Goal: Task Accomplishment & Management: Use online tool/utility

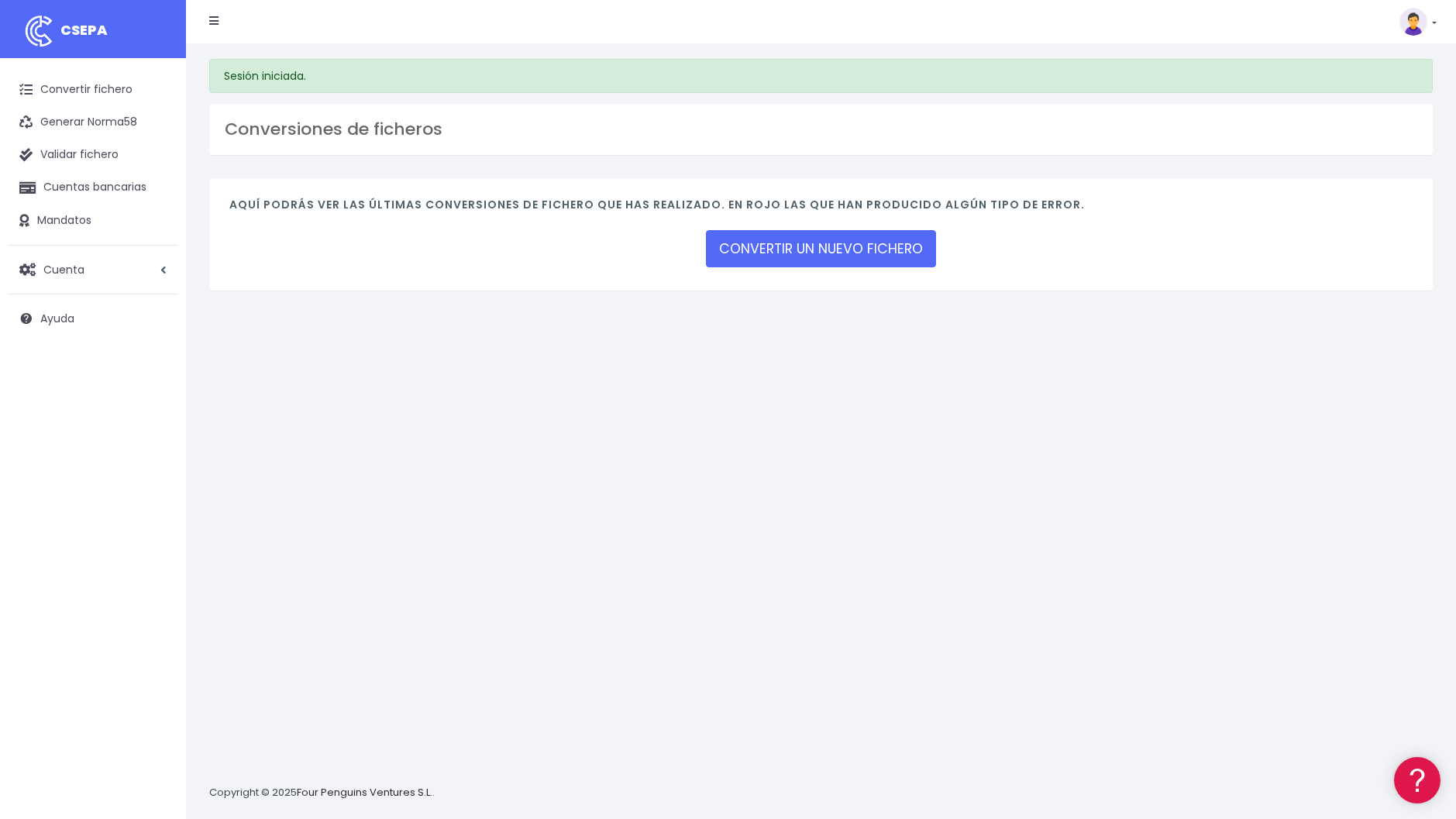
click at [973, 357] on div "Sesión iniciada. Conversiones de ficheros Aquí podrás ver las últimas conversio…" at bounding box center [822, 431] width 1271 height 776
click at [101, 183] on link "Cuentas bancarias" at bounding box center [93, 187] width 170 height 33
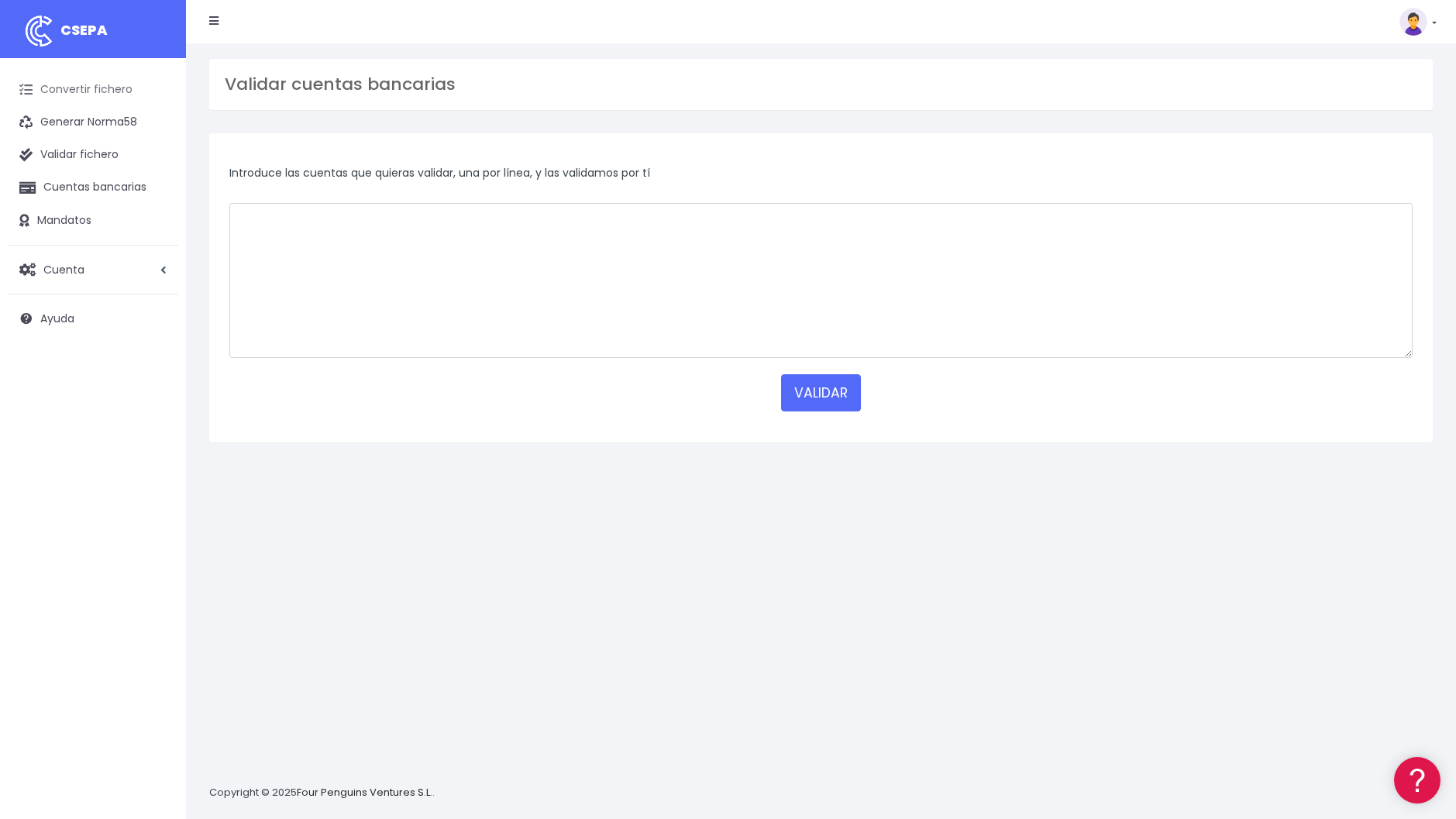
click at [73, 90] on link "Convertir fichero" at bounding box center [93, 90] width 170 height 33
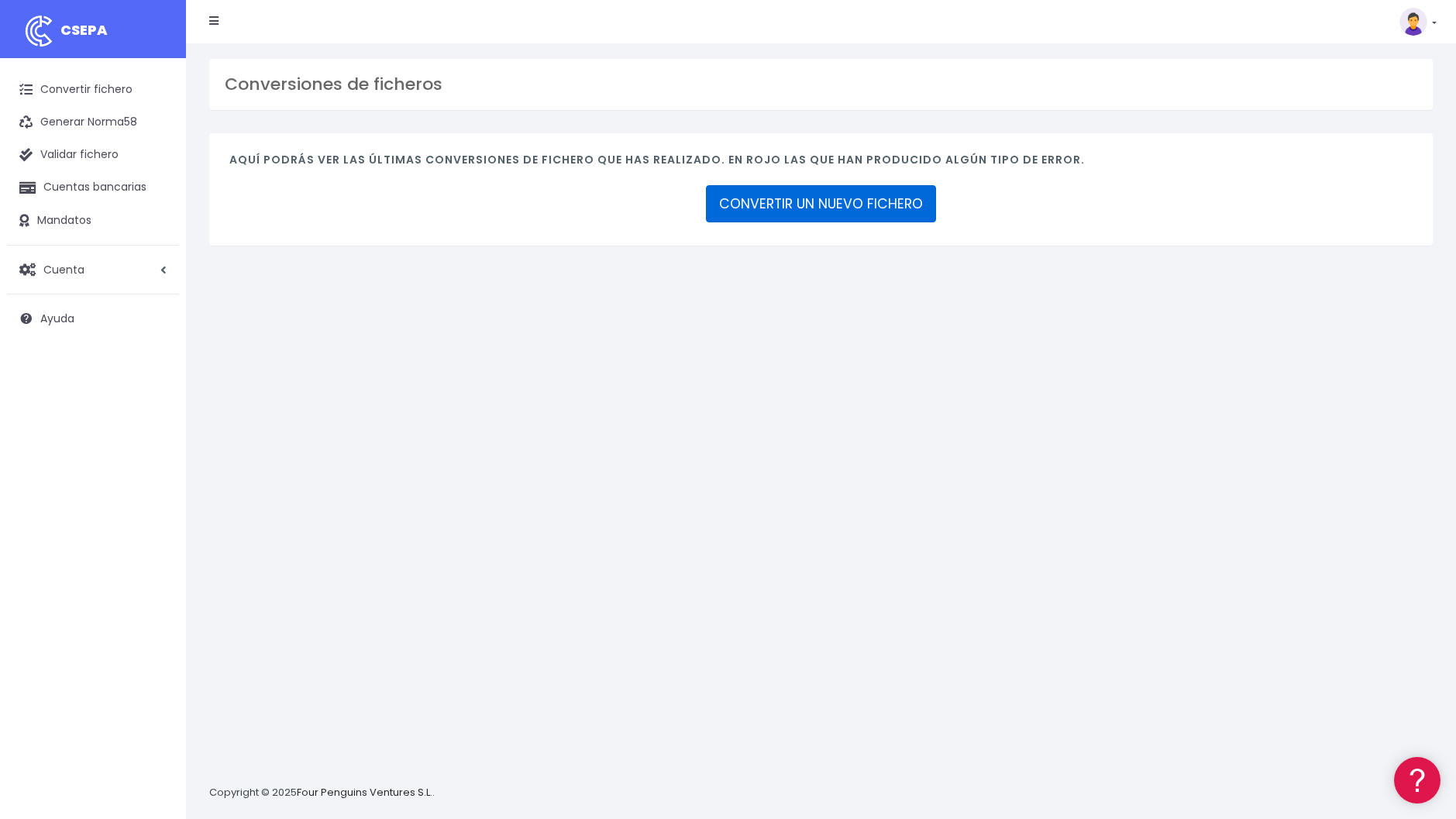
click at [902, 201] on link "CONVERTIR UN NUEVO FICHERO" at bounding box center [821, 204] width 230 height 37
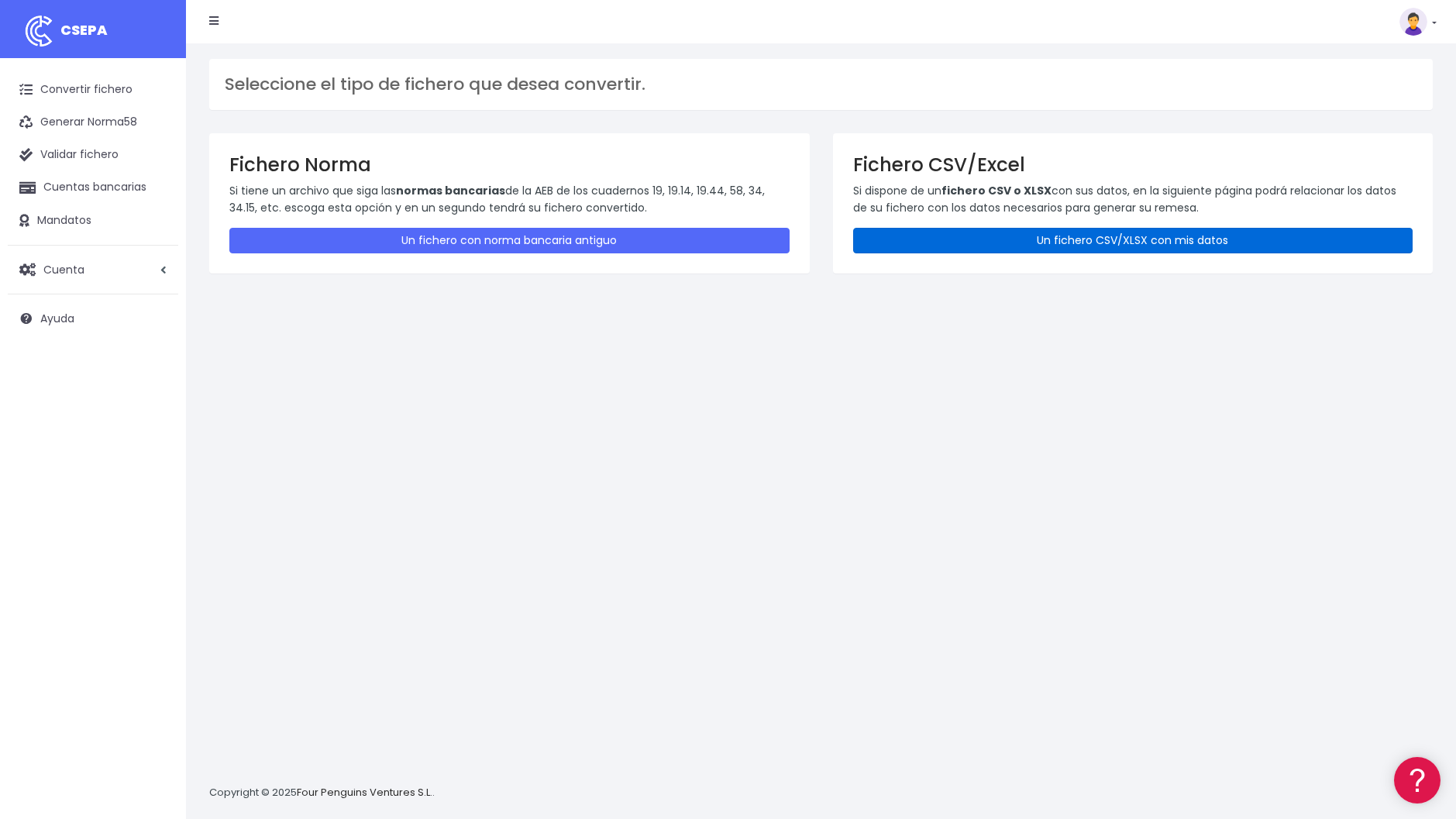
click at [968, 246] on link "Un fichero CSV/XLSX con mis datos" at bounding box center [1134, 240] width 561 height 26
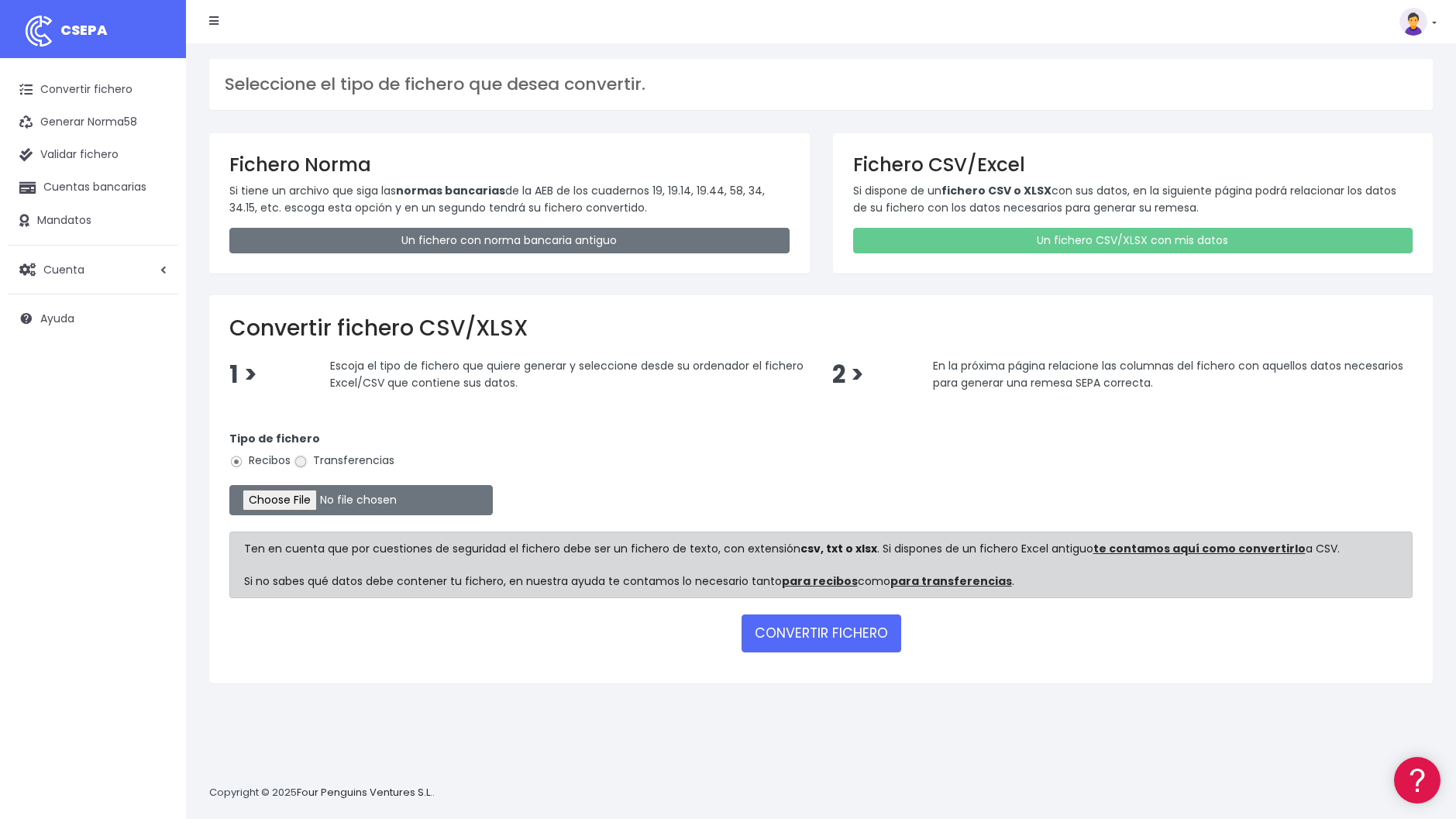
click at [297, 461] on input "Transferencias" at bounding box center [301, 462] width 14 height 14
radio input "true"
click at [287, 500] on input "file" at bounding box center [361, 500] width 264 height 30
type input "C:\fakepath\VE .csv"
click at [854, 644] on button "CONVERTIR FICHERO" at bounding box center [822, 634] width 160 height 37
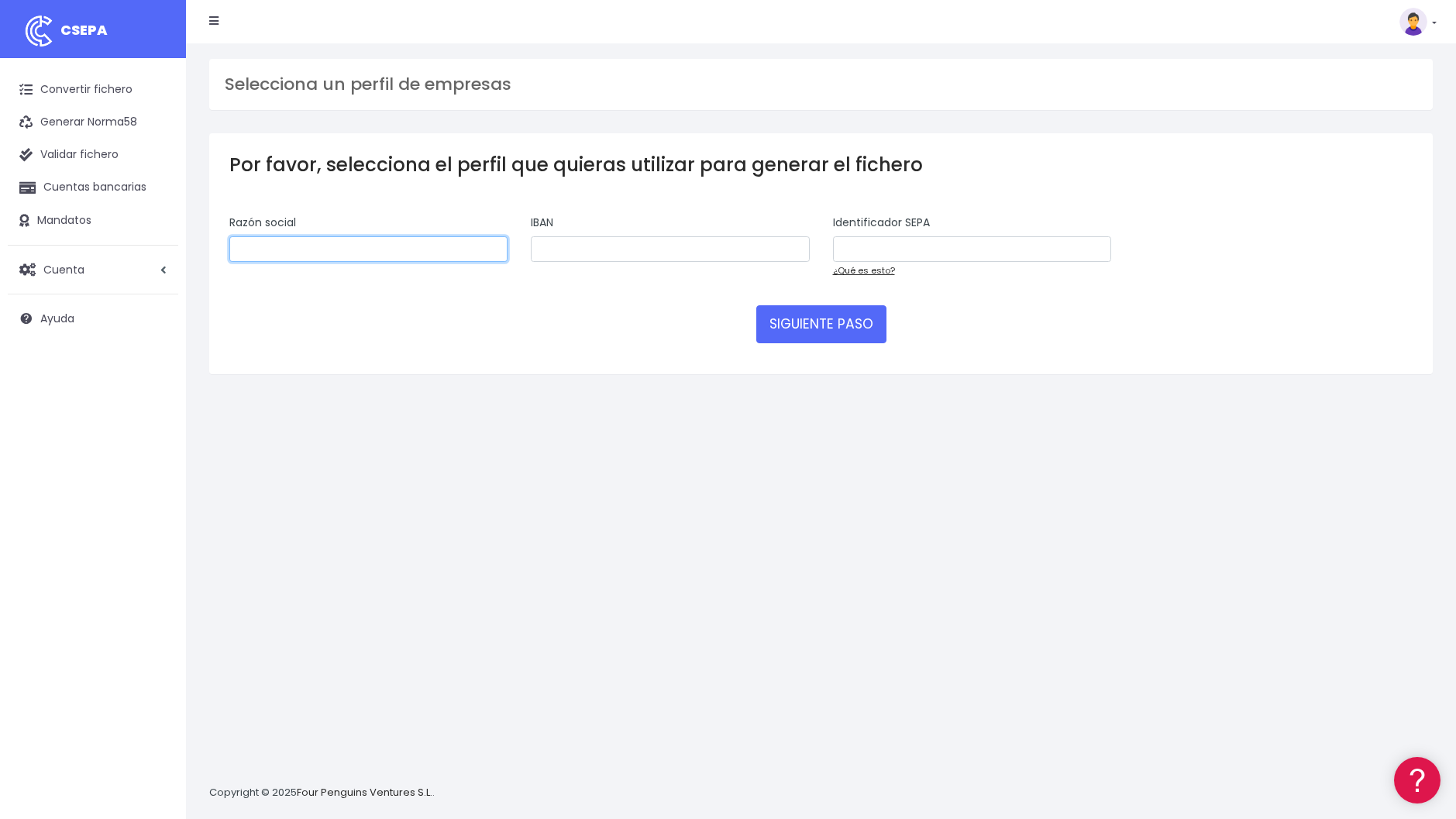
click at [259, 248] on input "text" at bounding box center [369, 249] width 279 height 27
click at [266, 255] on input "text" at bounding box center [369, 249] width 279 height 27
type input "v"
type input "VIROQUE ENERGY"
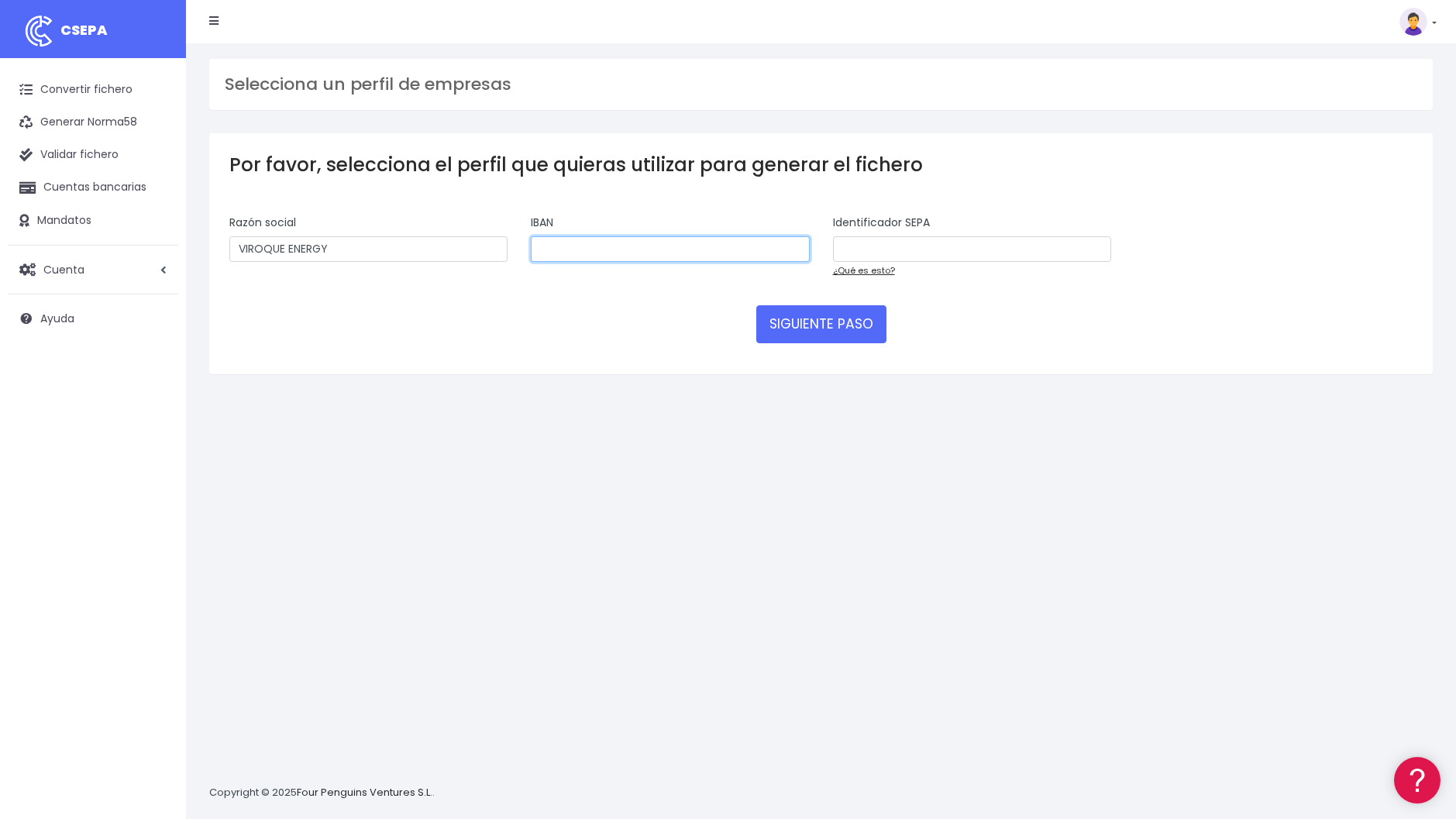
click at [585, 252] on input "text" at bounding box center [670, 249] width 279 height 27
paste input "B09819814"
type input "B09819814"
click at [463, 227] on div "Razón social VIROQUE ENERGY" at bounding box center [369, 239] width 279 height 48
click at [455, 245] on input "VIROQUE ENERGY" at bounding box center [369, 249] width 279 height 27
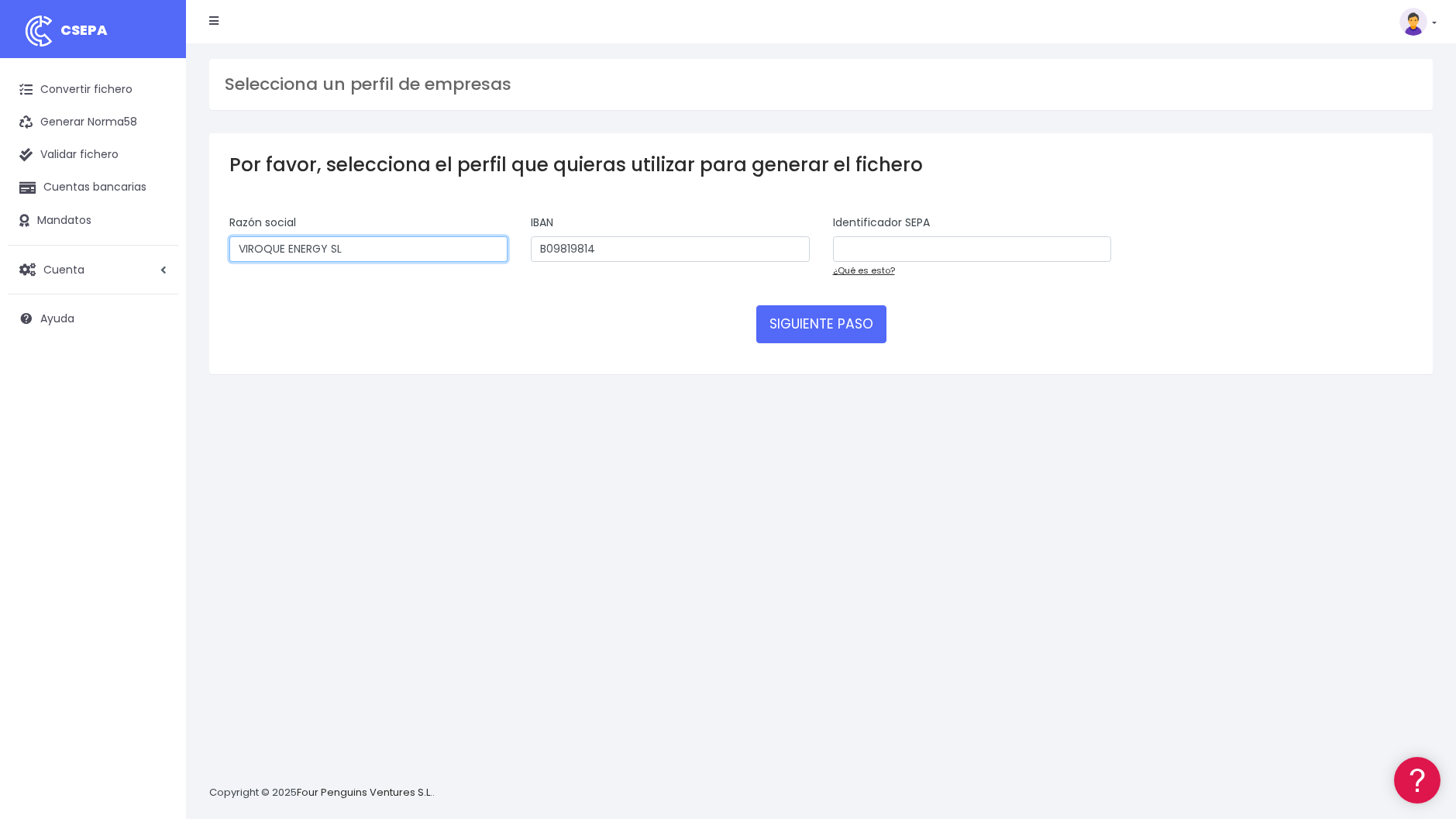
type input "VIROQUE ENERGY SL"
click at [940, 253] on input "text" at bounding box center [972, 249] width 279 height 27
click at [875, 269] on link "¿Qué es esto?" at bounding box center [864, 271] width 62 height 12
click at [917, 248] on input "text" at bounding box center [972, 249] width 279 height 27
paste input "B09819814"
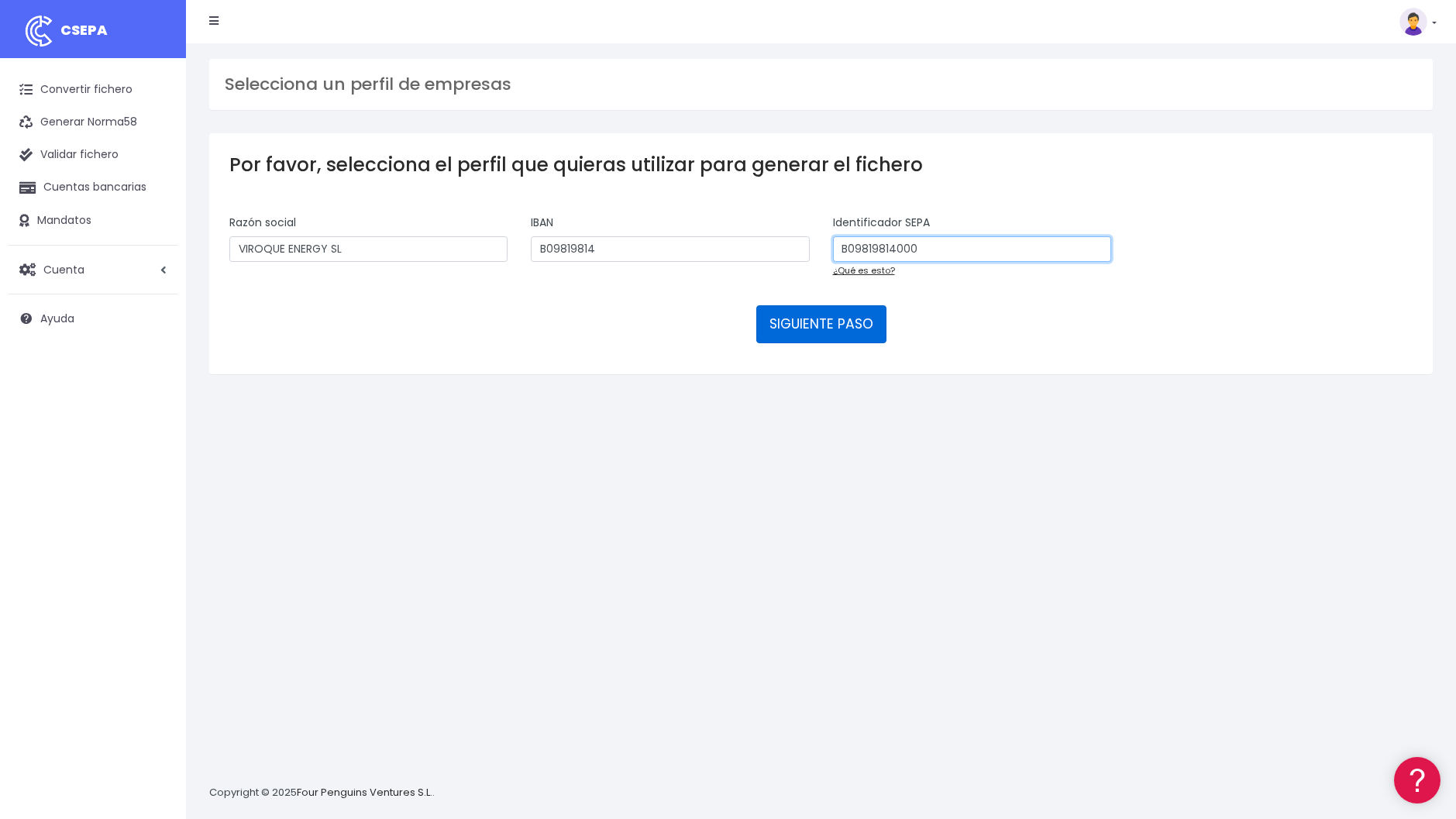
type input "B09819814000"
click at [853, 325] on button "SIGUIENTE PASO" at bounding box center [822, 324] width 130 height 37
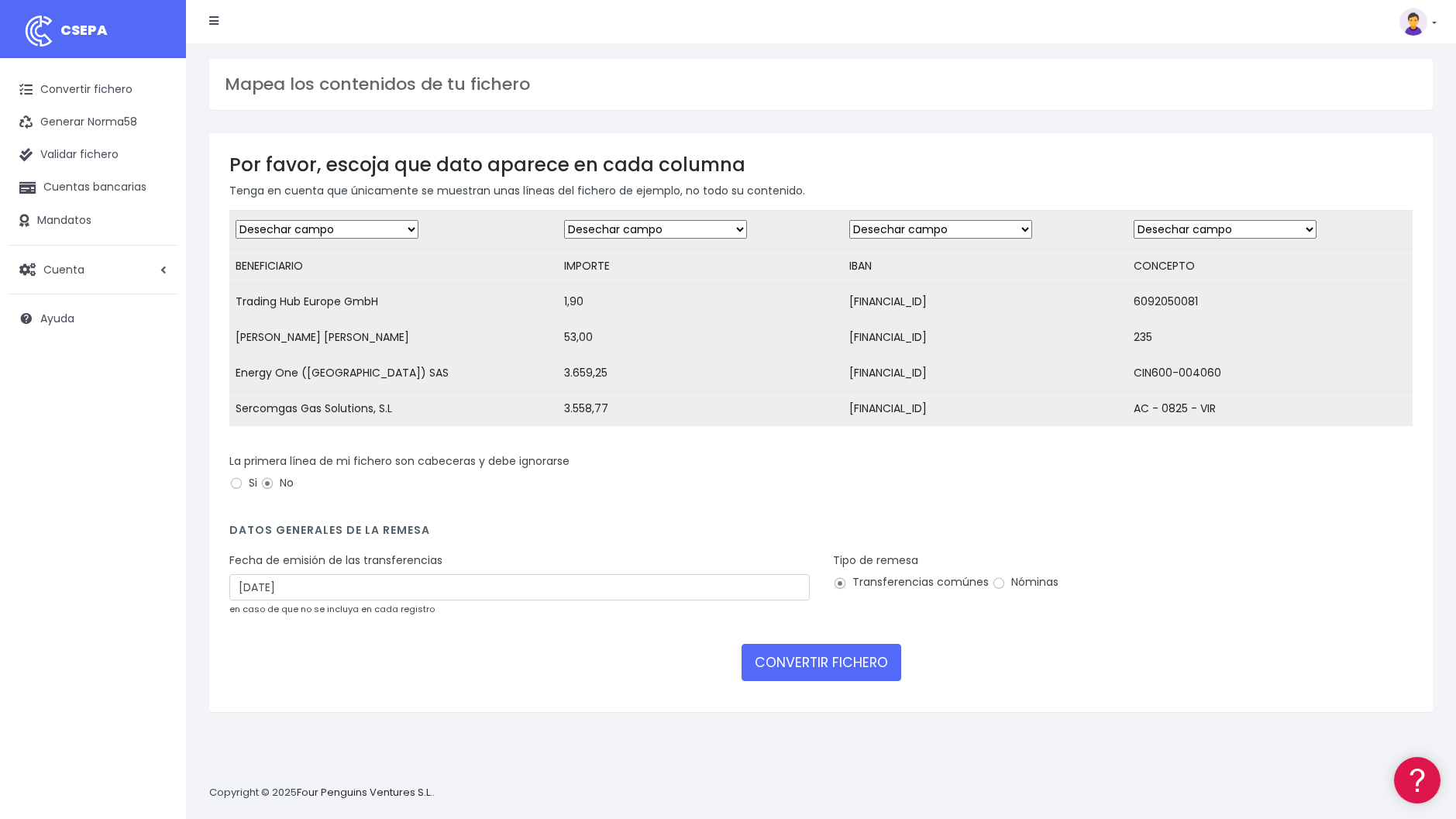
click at [318, 229] on select "Desechar campo Cliente: nombre Cliente: DNI Cliente: Email Cliente: referencia …" at bounding box center [327, 229] width 183 height 19
select select "iban"
click at [236, 220] on select "Desechar campo Cliente: nombre Cliente: DNI Cliente: Email Cliente: referencia …" at bounding box center [327, 229] width 183 height 19
click at [684, 231] on select "Desechar campo Cliente: nombre Cliente: DNI Cliente: Email Cliente: referencia …" at bounding box center [656, 229] width 183 height 19
select select "amount"
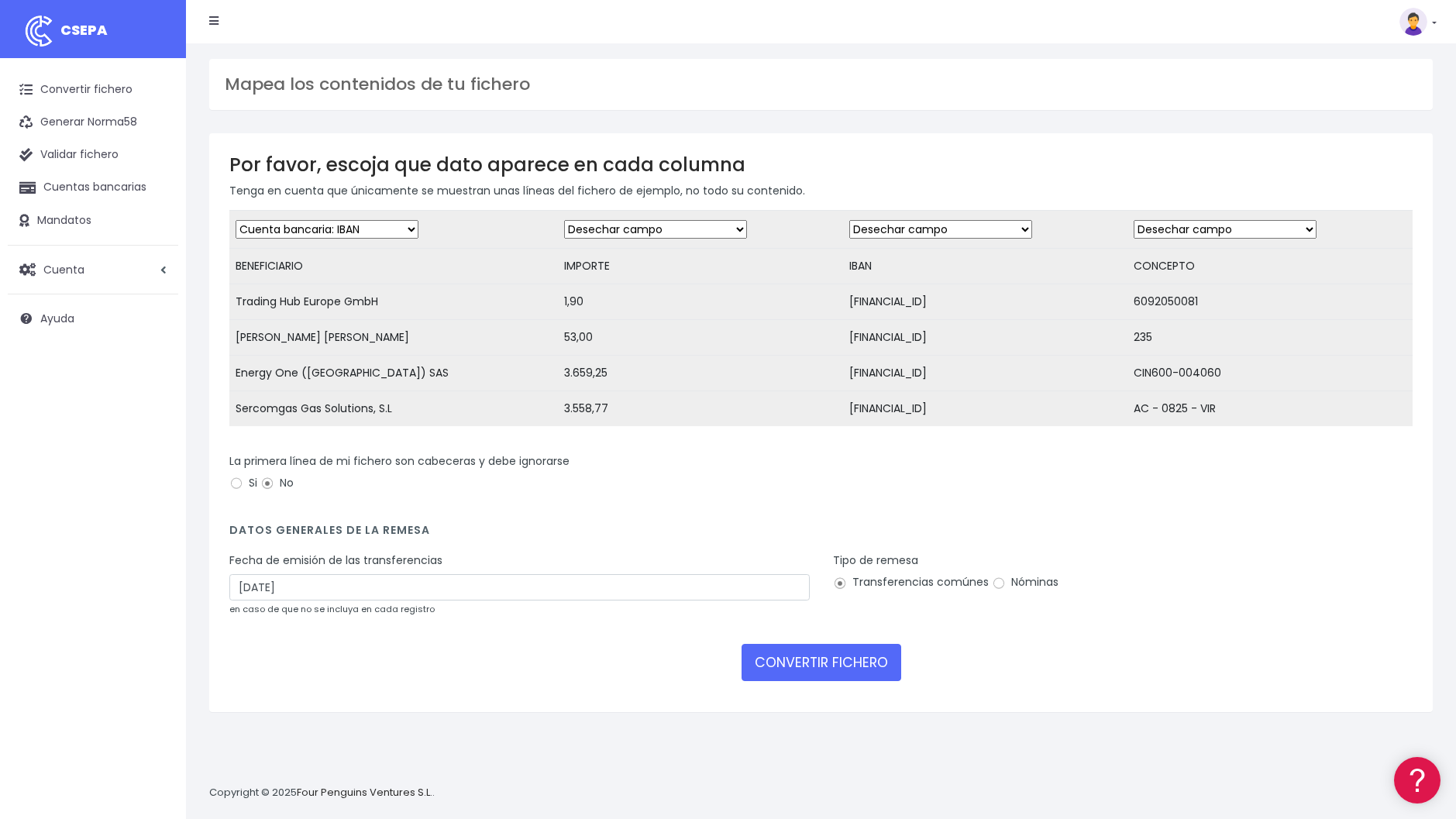
click at [564, 220] on select "Desechar campo Cliente: nombre Cliente: DNI Cliente: Email Cliente: referencia …" at bounding box center [656, 229] width 183 height 19
click at [242, 491] on input "Si" at bounding box center [237, 484] width 14 height 14
radio input "true"
click at [941, 229] on select "Desechar campo Cliente: nombre Cliente: DNI Cliente: Email Cliente: referencia …" at bounding box center [940, 229] width 183 height 19
click at [345, 226] on select "Desechar campo Cliente: nombre Cliente: DNI Cliente: Email Cliente: referencia …" at bounding box center [327, 229] width 183 height 19
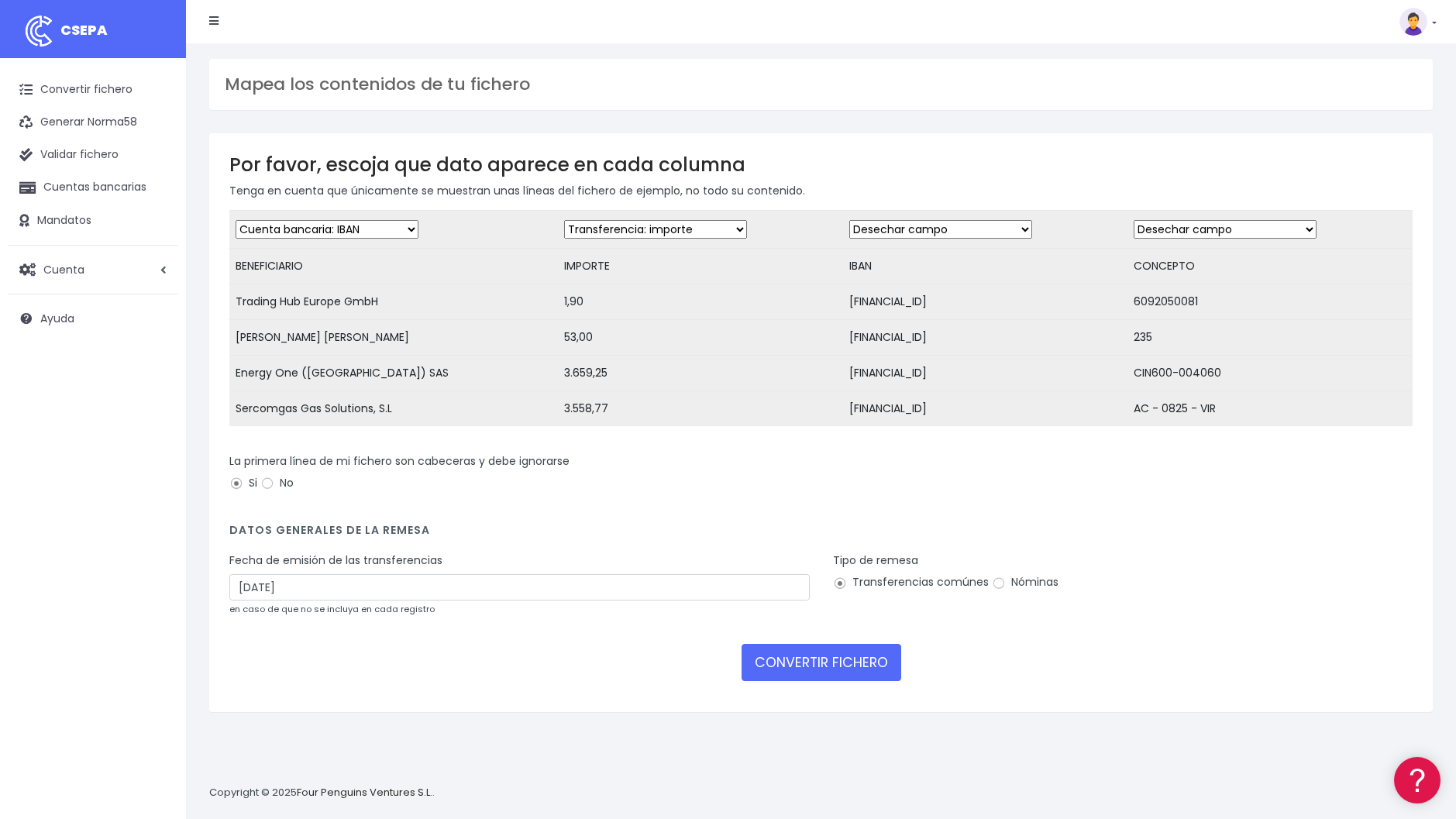
select select "creditor"
click at [236, 220] on select "Desechar campo Cliente: nombre Cliente: DNI Cliente: Email Cliente: referencia …" at bounding box center [327, 229] width 183 height 19
click at [882, 230] on select "Desechar campo Cliente: nombre Cliente: DNI Cliente: Email Cliente: referencia …" at bounding box center [940, 229] width 183 height 19
select select "iban"
click at [849, 220] on select "Desechar campo Cliente: nombre Cliente: DNI Cliente: Email Cliente: referencia …" at bounding box center [940, 229] width 183 height 19
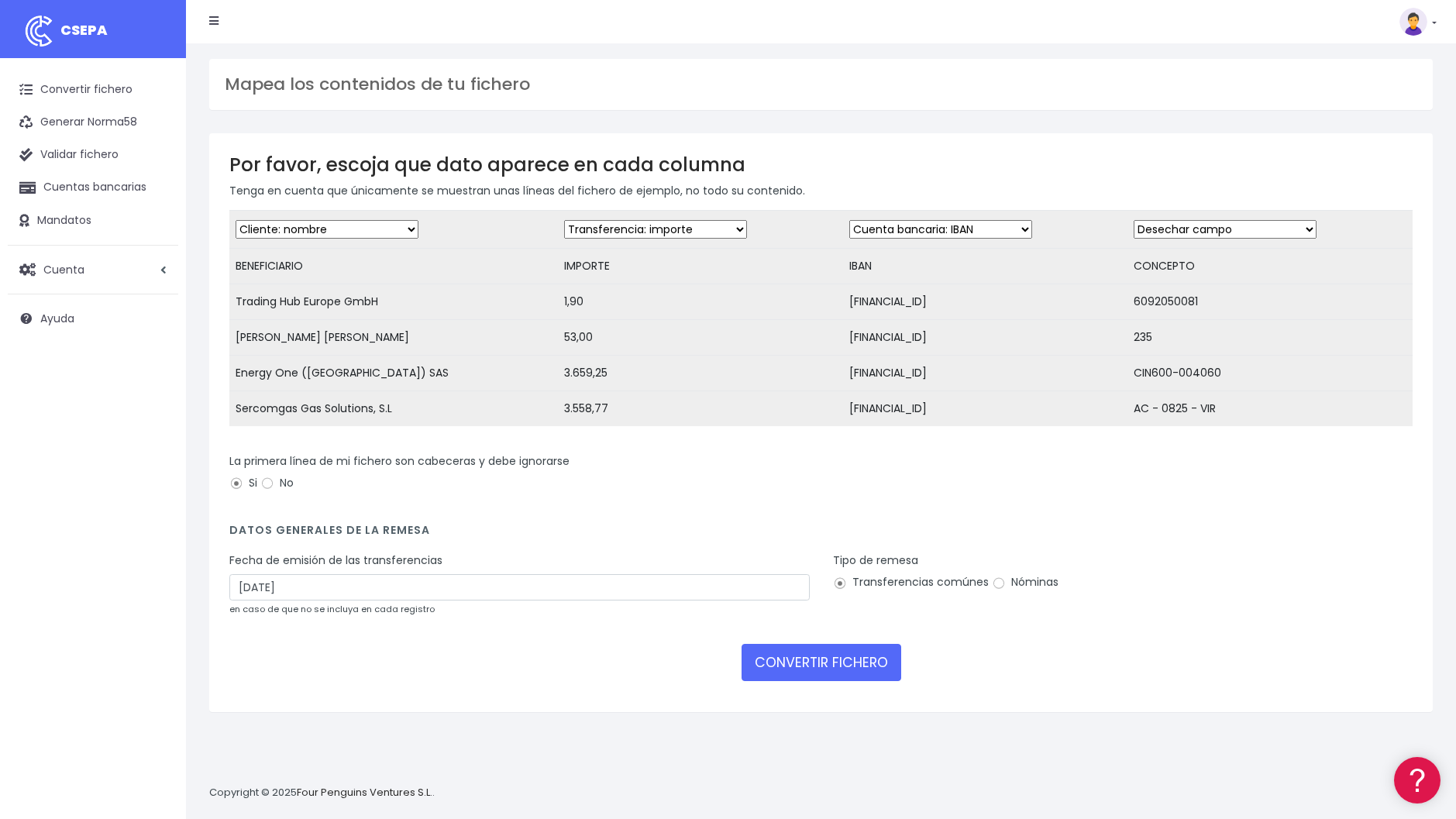
click at [1181, 225] on select "Desechar campo Cliente: nombre Cliente: DNI Cliente: Email Cliente: referencia …" at bounding box center [1225, 229] width 183 height 19
select select "customer_reference"
click at [1134, 220] on select "Desechar campo Cliente: nombre Cliente: DNI Cliente: Email Cliente: referencia …" at bounding box center [1225, 229] width 183 height 19
click at [250, 601] on input "12/10/2025" at bounding box center [520, 587] width 580 height 27
click at [334, 709] on td "10" at bounding box center [338, 705] width 23 height 23
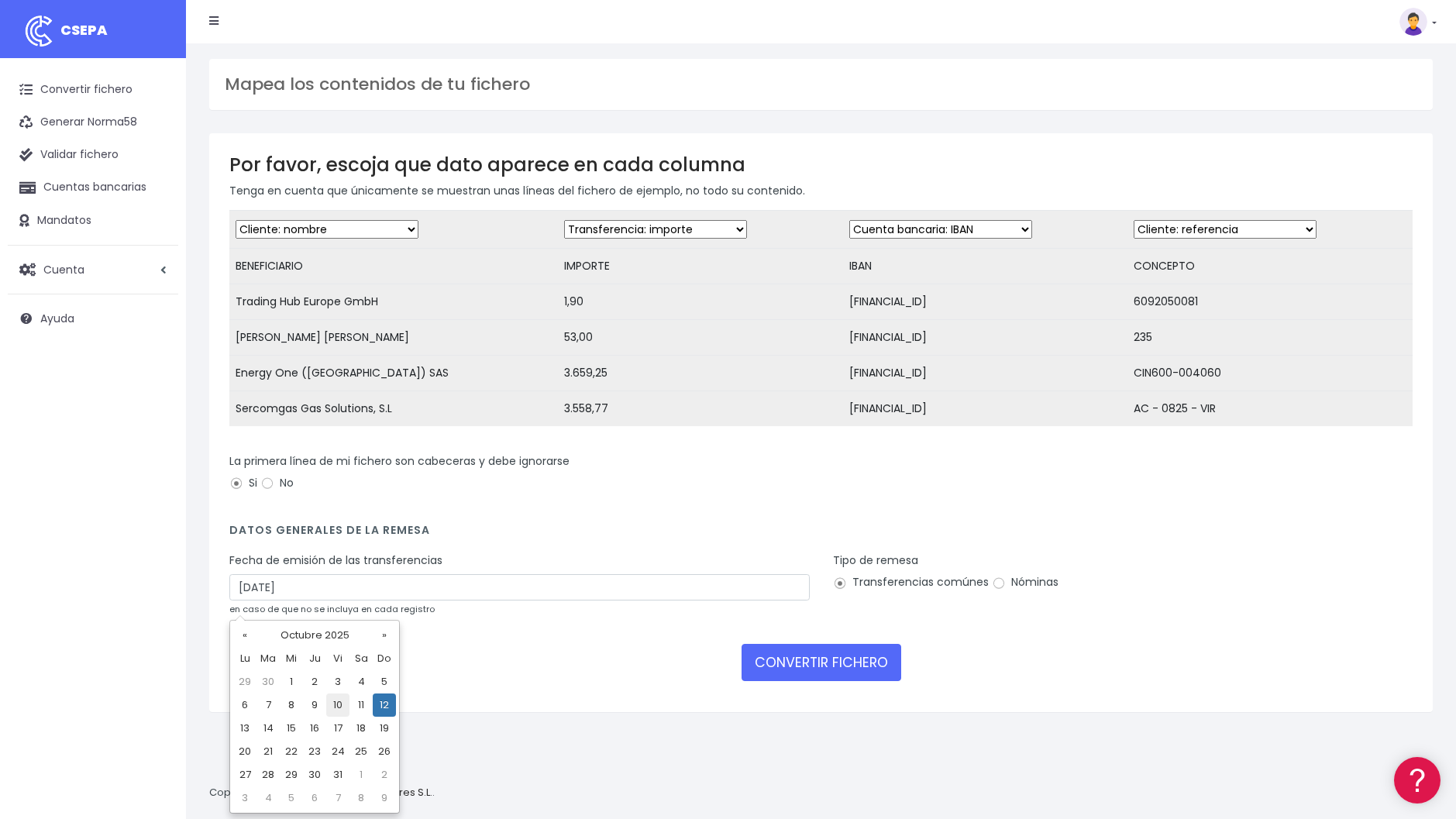
type input "10/10/2025"
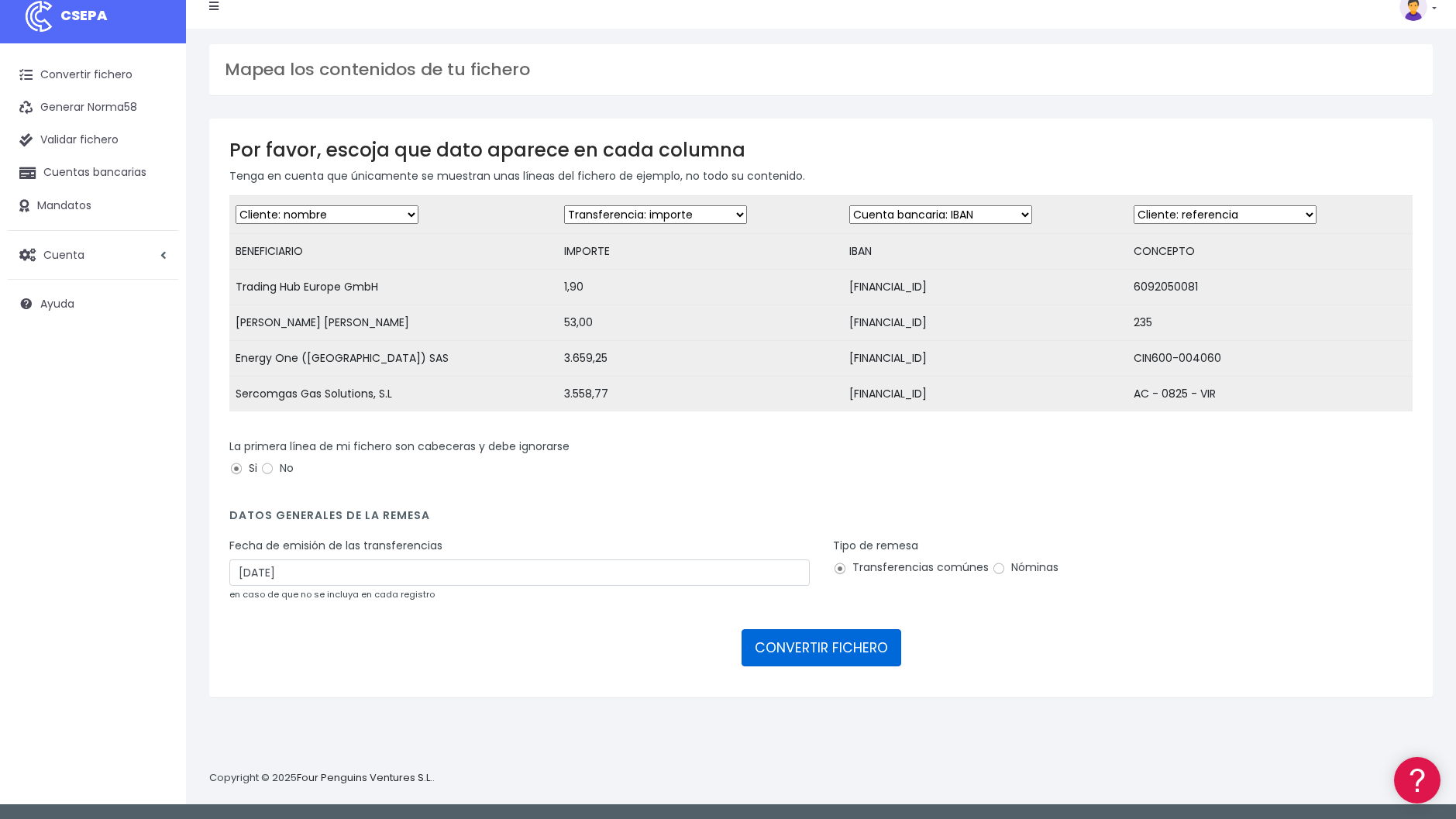
click at [819, 664] on button "CONVERTIR FICHERO" at bounding box center [822, 648] width 160 height 37
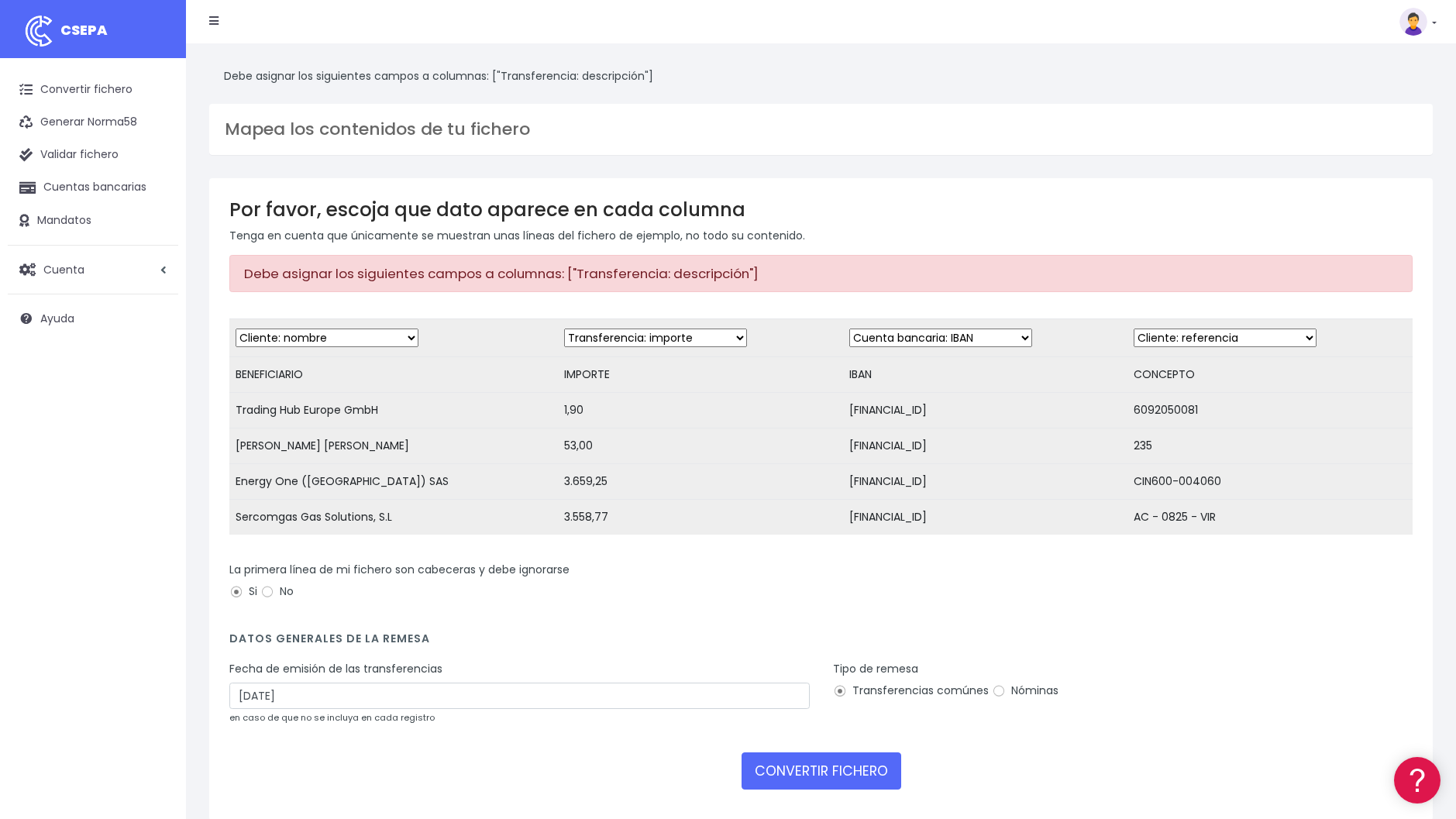
click at [1247, 338] on select "Desechar campo Cliente: nombre Cliente: DNI Cliente: Email Cliente: referencia …" at bounding box center [1225, 337] width 183 height 19
select select "description"
click at [1134, 328] on select "Desechar campo Cliente: nombre Cliente: DNI Cliente: Email Cliente: referencia …" at bounding box center [1225, 337] width 183 height 19
click at [828, 778] on button "CONVERTIR FICHERO" at bounding box center [822, 771] width 160 height 37
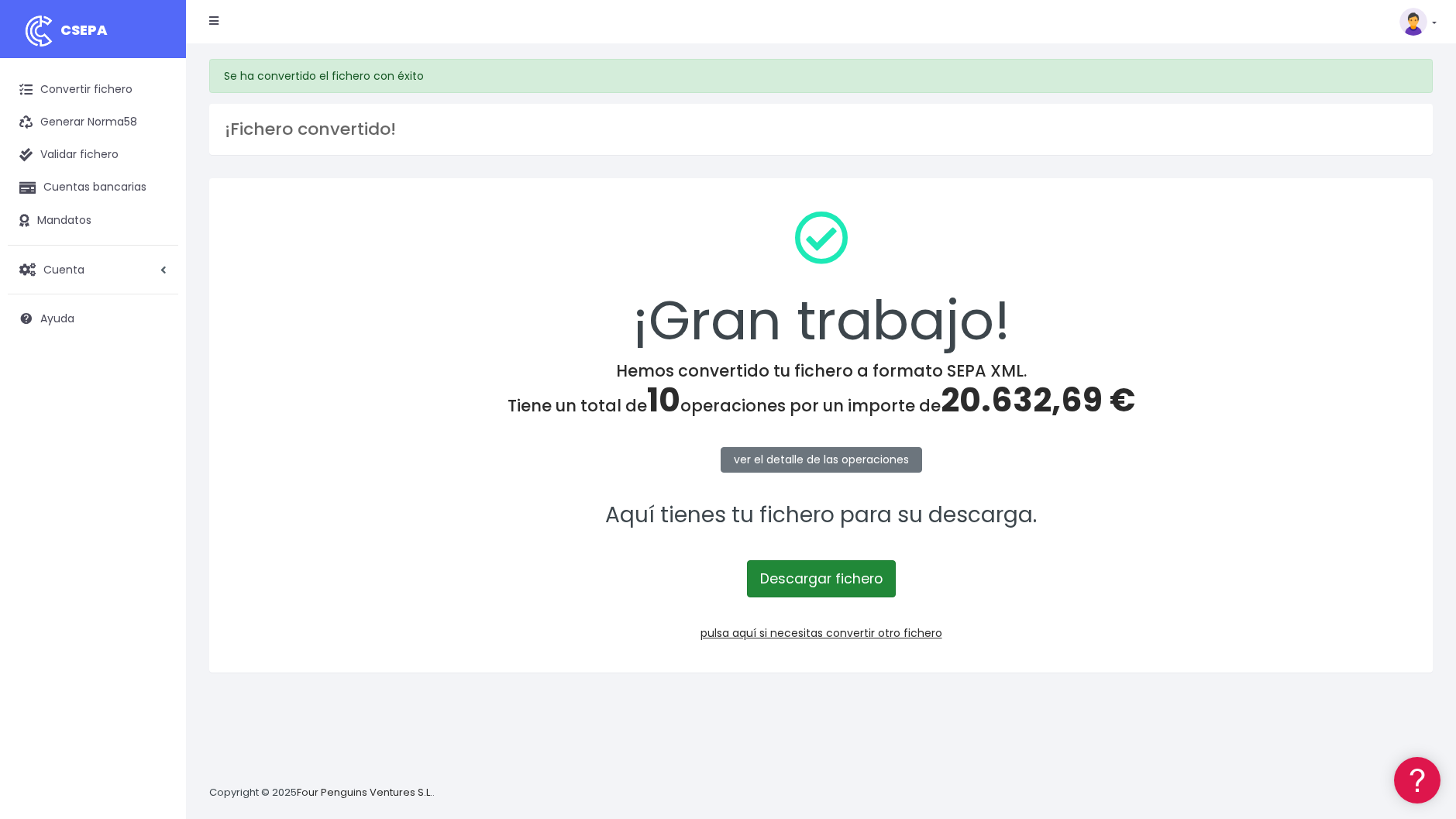
click at [820, 589] on link "Descargar fichero" at bounding box center [822, 579] width 149 height 37
click at [1144, 335] on div "¡Gran trabajo!" at bounding box center [822, 280] width 1184 height 162
click at [858, 461] on link "ver el detalle de las operaciones" at bounding box center [821, 460] width 201 height 26
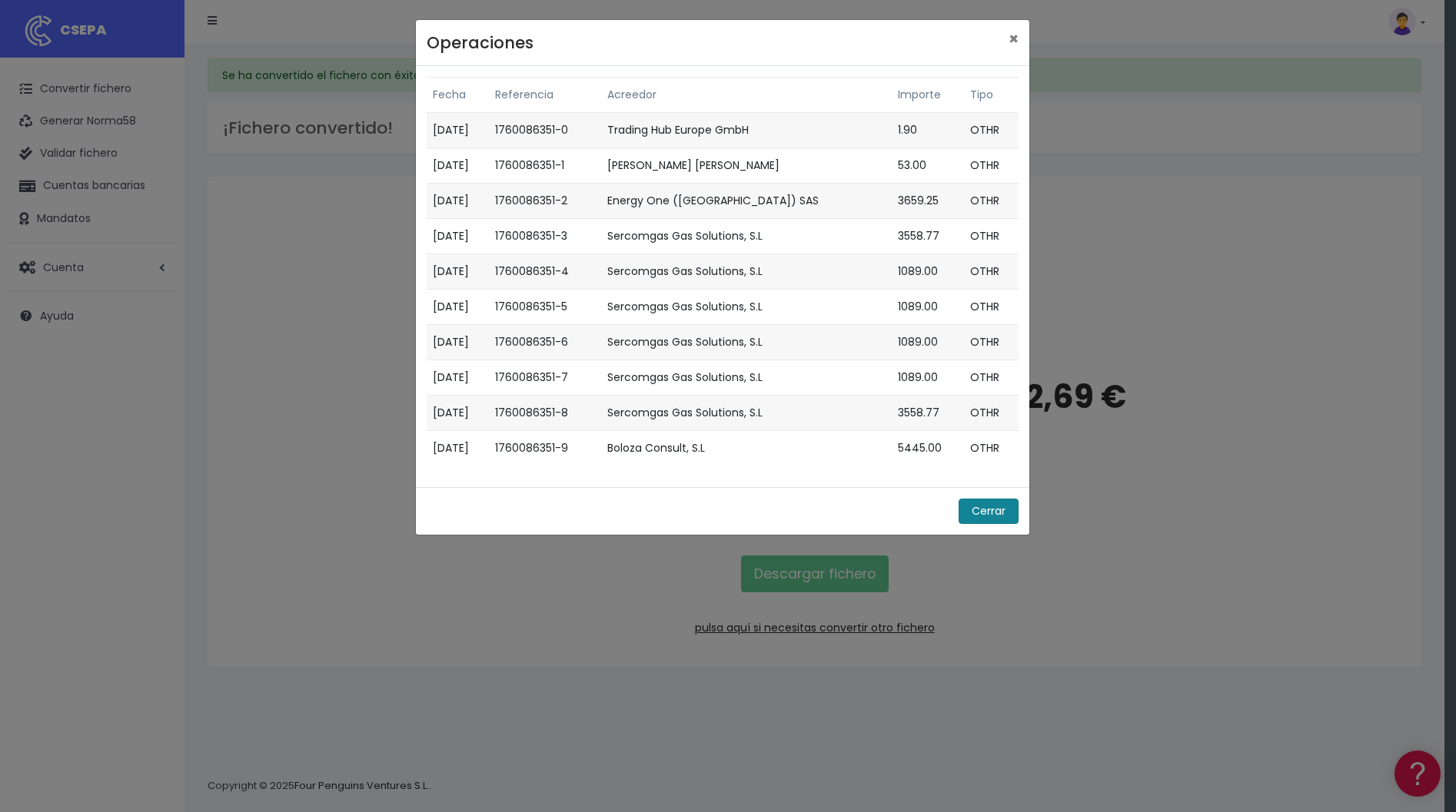
click at [996, 514] on button "Cerrar" at bounding box center [988, 511] width 60 height 26
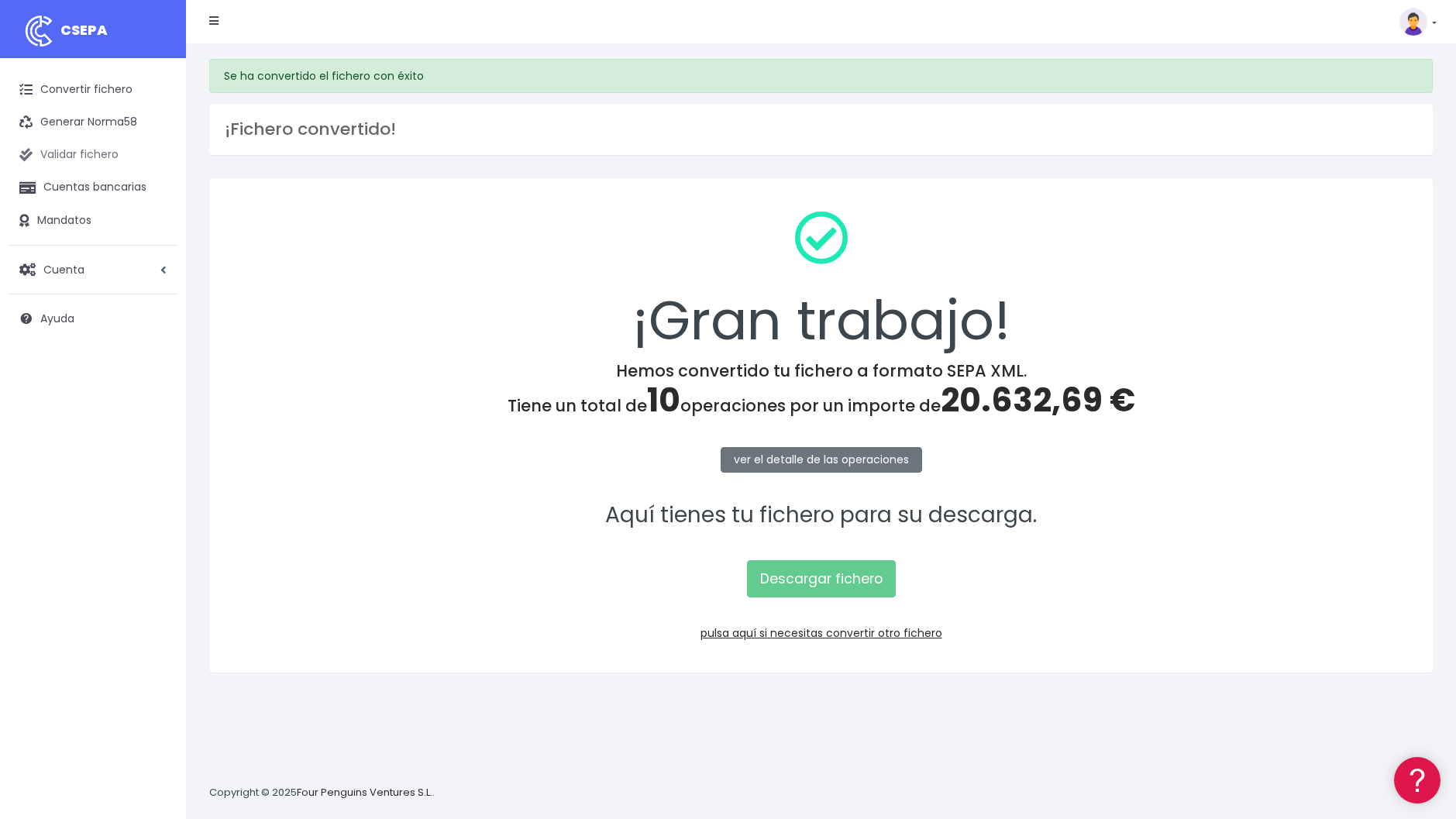
click at [64, 157] on link "Validar fichero" at bounding box center [93, 154] width 170 height 33
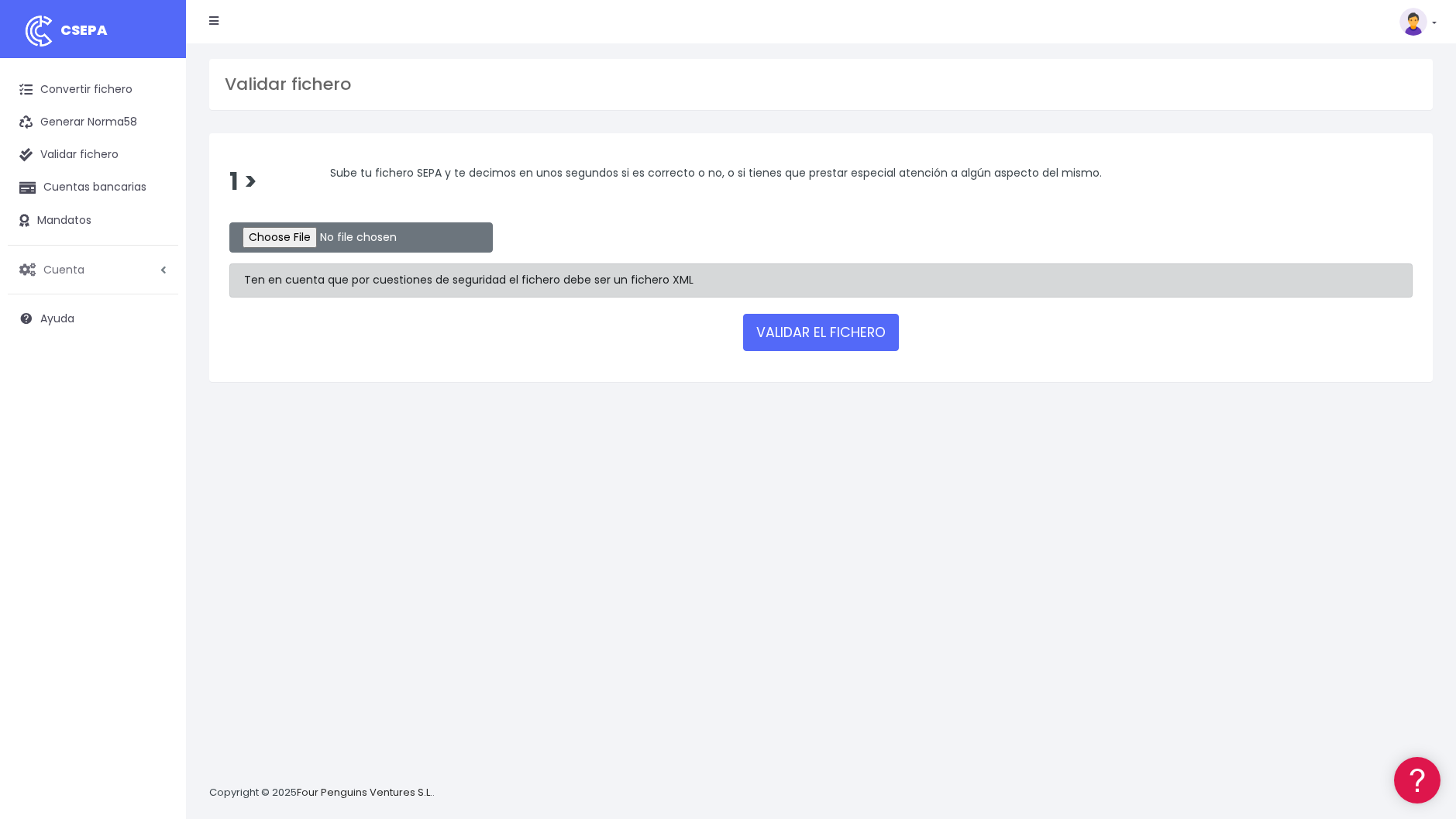
click at [68, 266] on span "Cuenta" at bounding box center [64, 268] width 41 height 15
click at [77, 95] on link "Convertir fichero" at bounding box center [93, 90] width 170 height 33
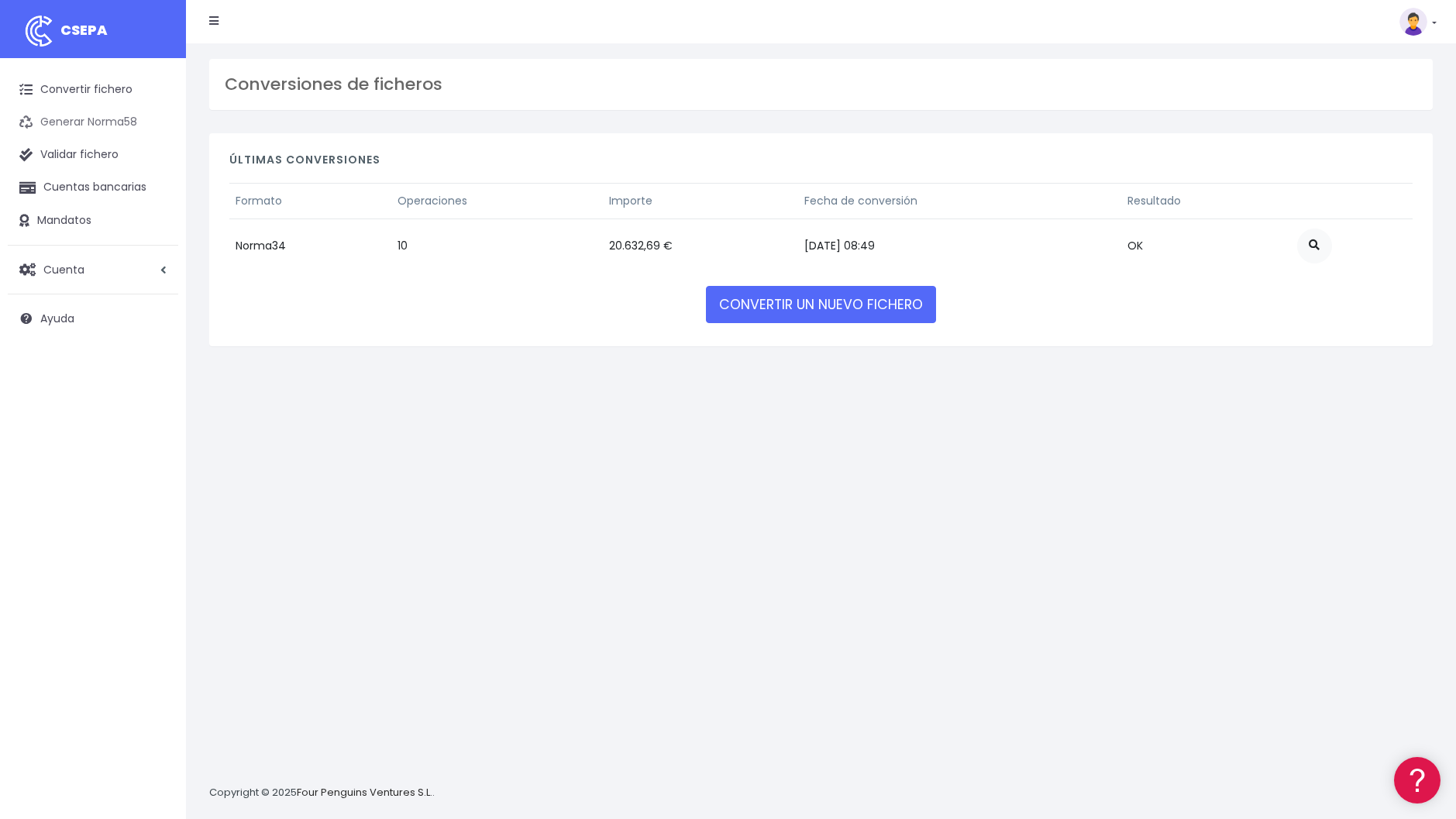
click at [63, 124] on link "Generar Norma58" at bounding box center [93, 122] width 170 height 33
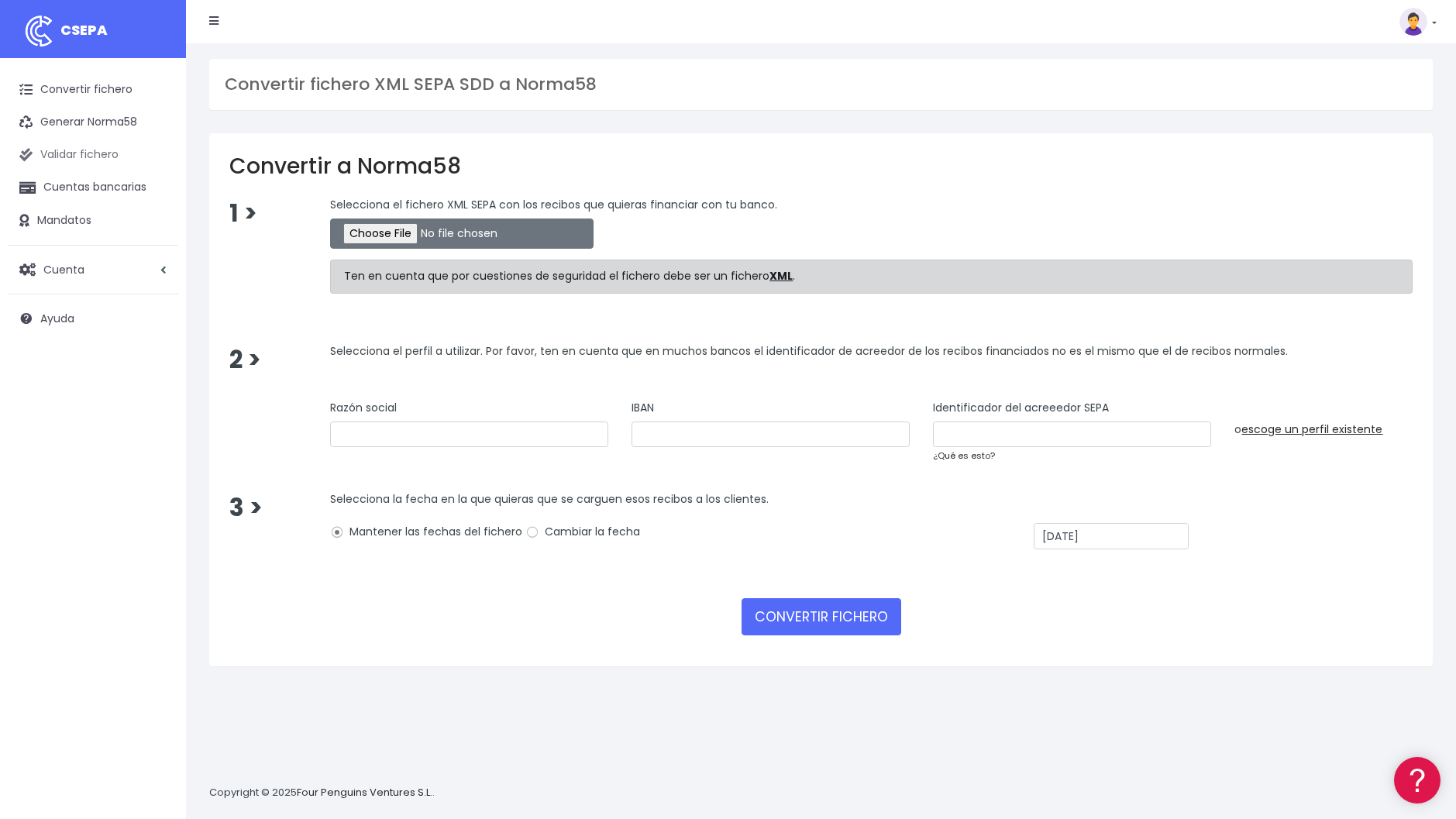
click at [56, 154] on link "Validar fichero" at bounding box center [93, 154] width 170 height 33
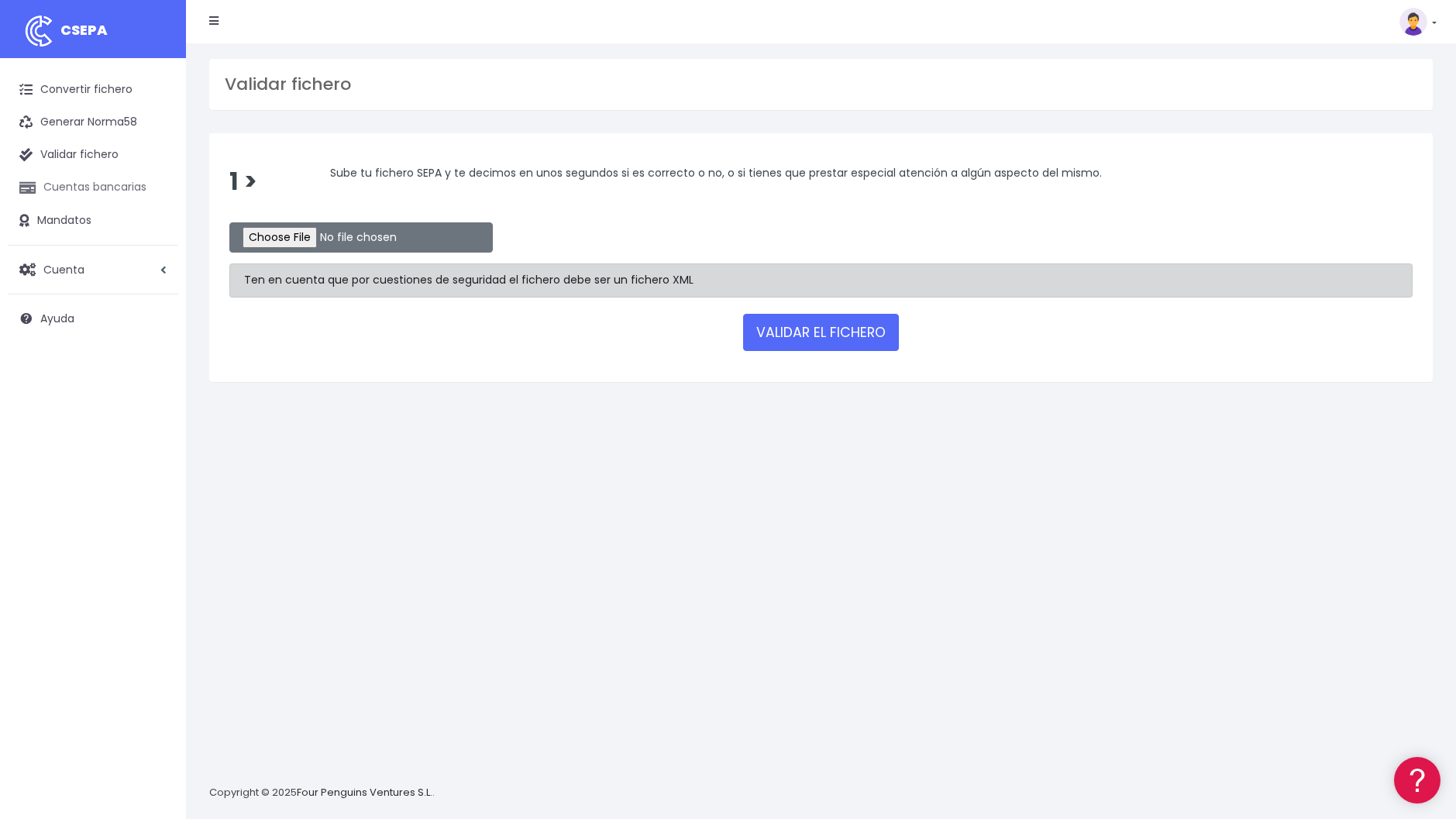
click at [68, 189] on link "Cuentas bancarias" at bounding box center [93, 187] width 170 height 33
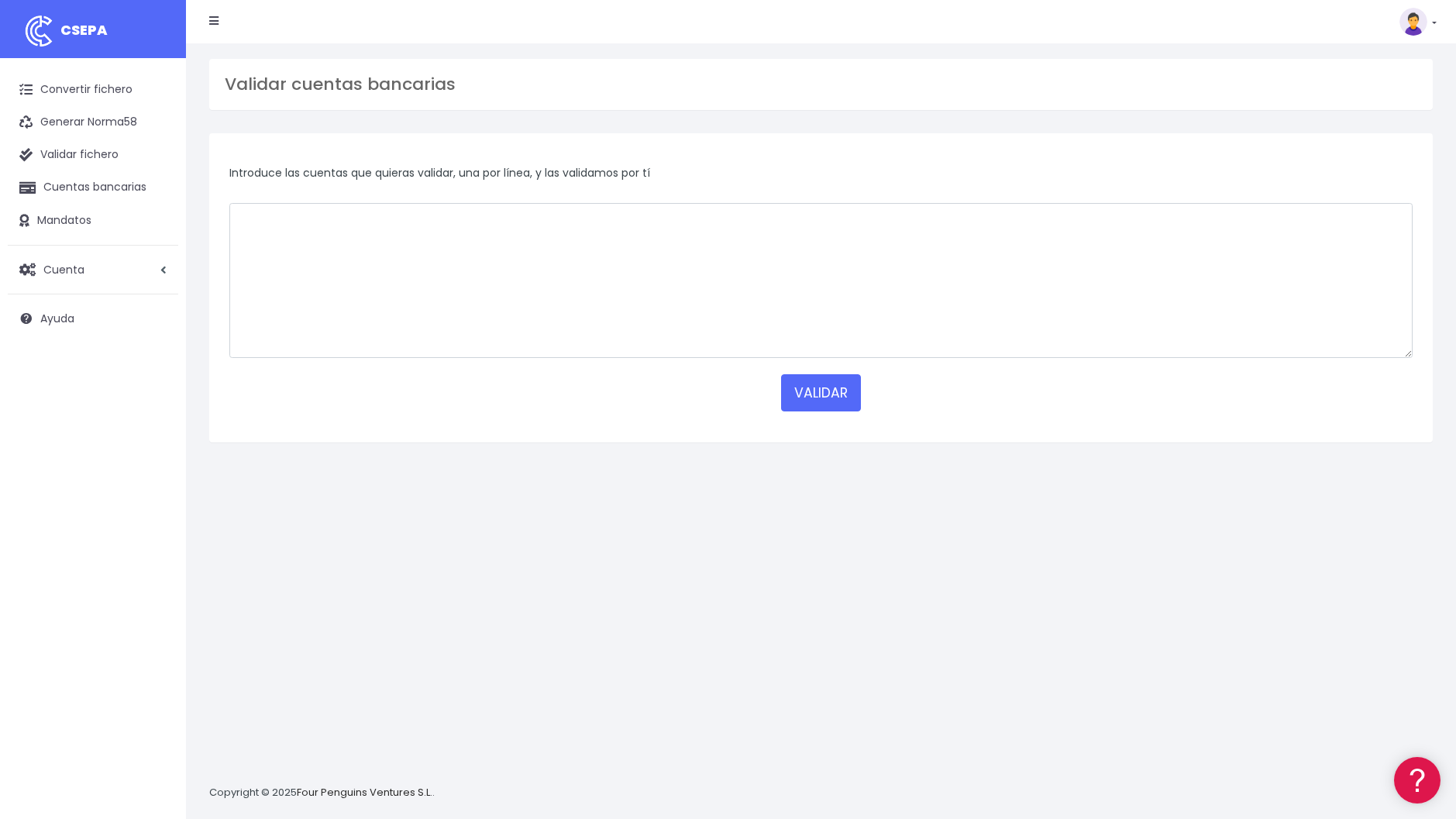
click at [285, 89] on h3 "Validar cuentas bancarias" at bounding box center [821, 84] width 1192 height 20
click at [95, 83] on link "Convertir fichero" at bounding box center [93, 90] width 170 height 33
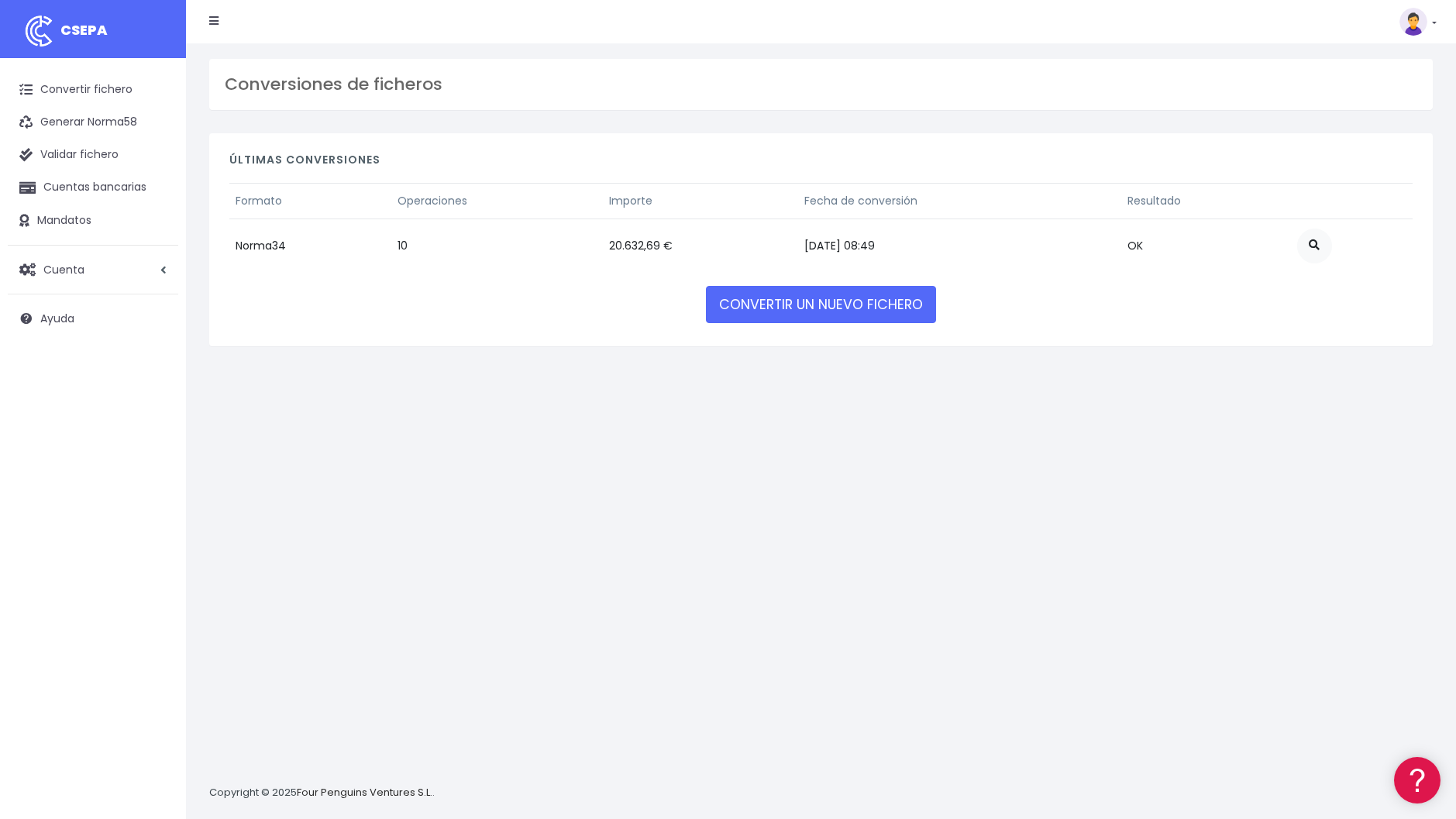
click at [95, 83] on link "Convertir fichero" at bounding box center [93, 90] width 170 height 33
click at [213, 21] on icon at bounding box center [214, 20] width 9 height 11
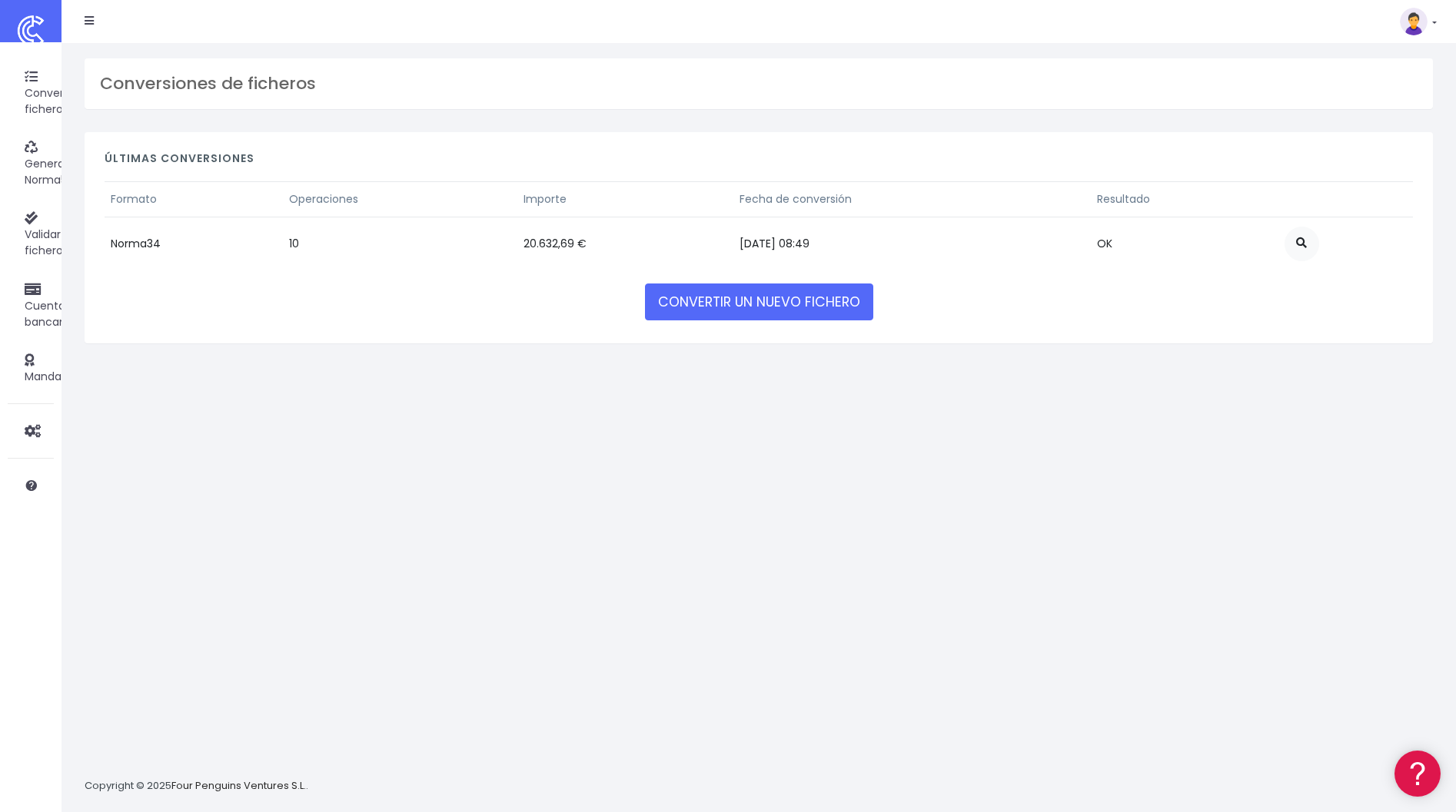
click at [82, 24] on li at bounding box center [89, 21] width 33 height 31
click at [32, 82] on icon at bounding box center [31, 77] width 13 height 17
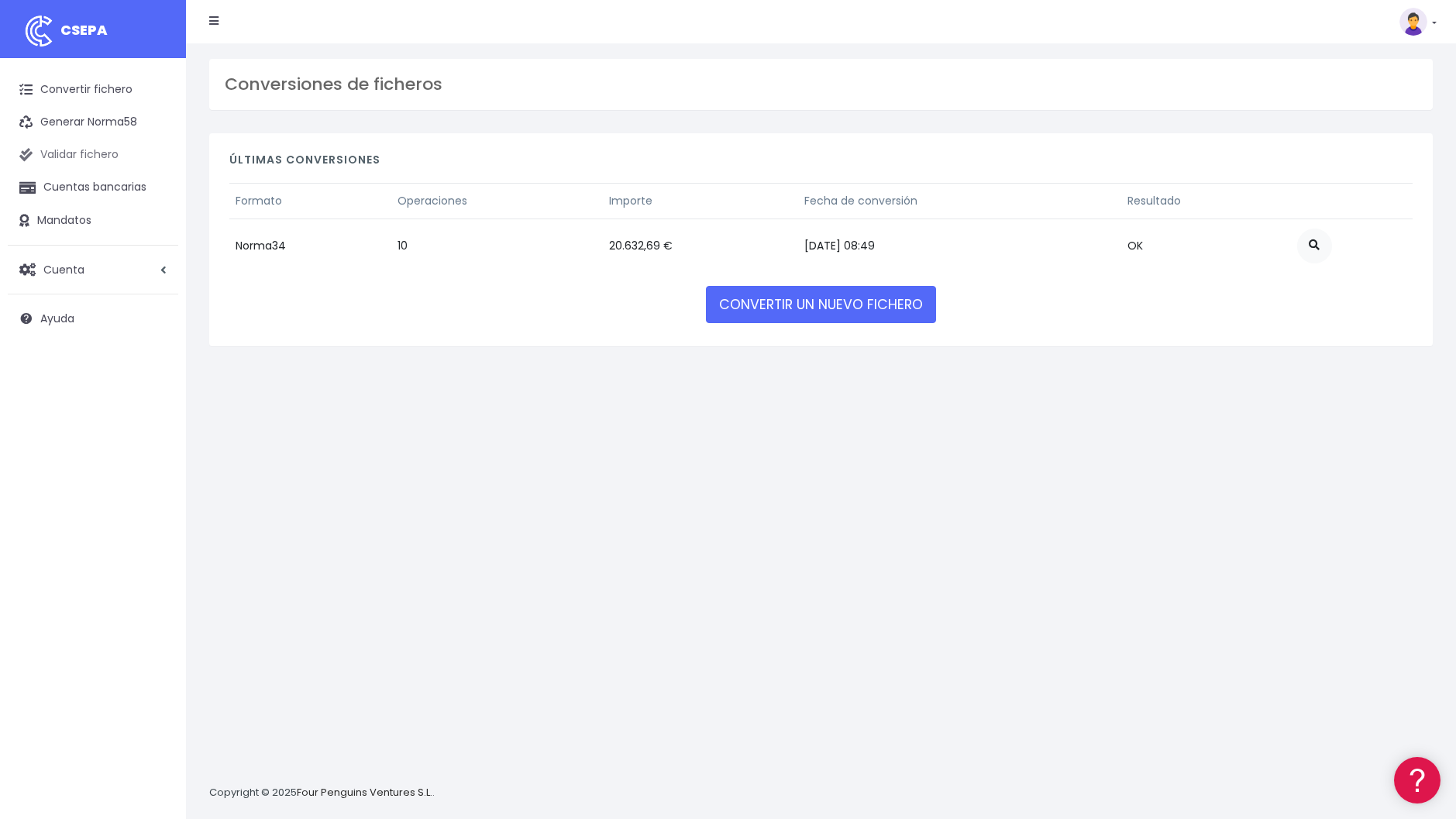
click at [62, 156] on link "Validar fichero" at bounding box center [93, 154] width 170 height 33
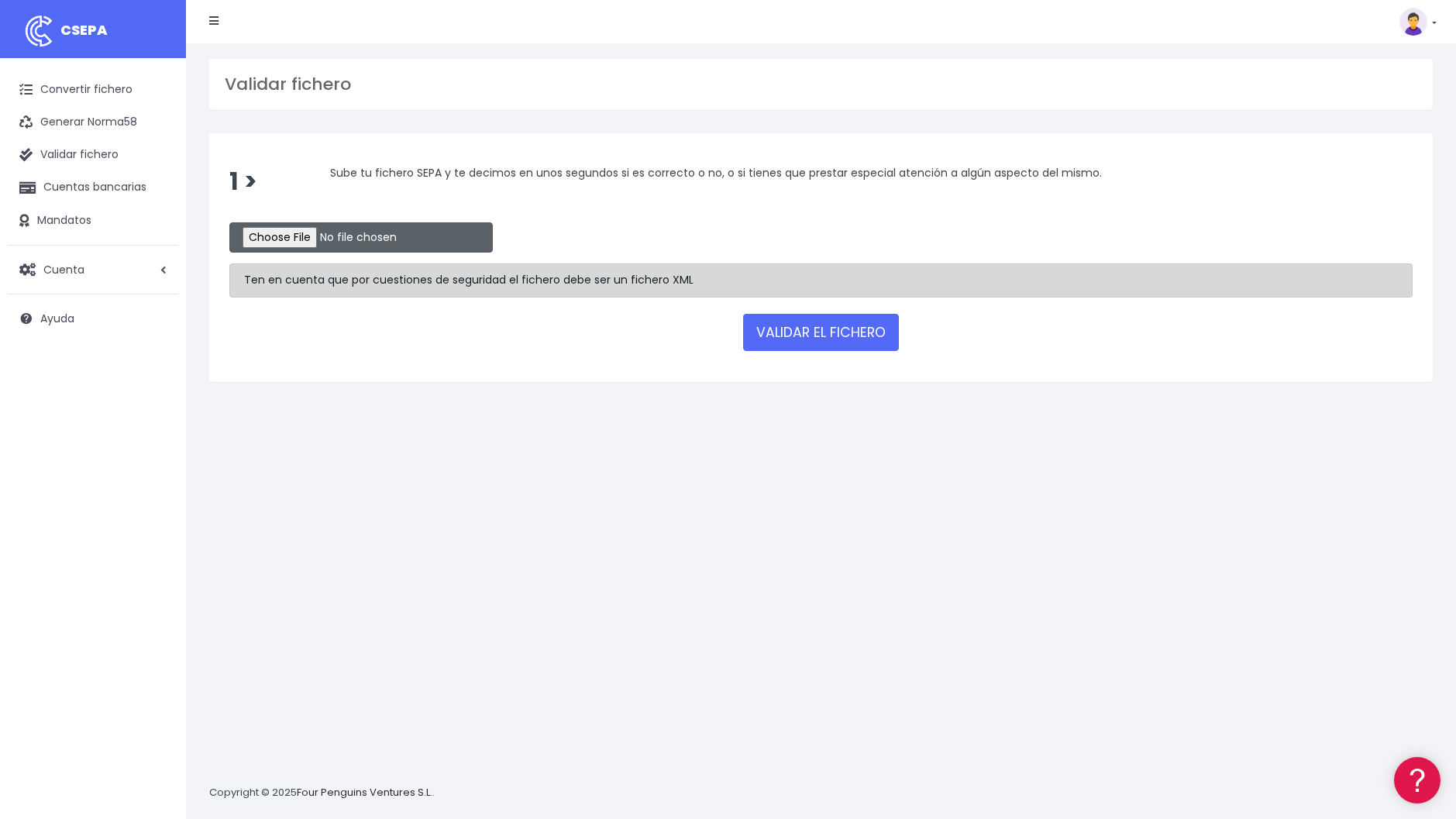
click at [285, 236] on input "file" at bounding box center [361, 238] width 264 height 30
type input "C:\fakepath\vecsv.xml"
click at [803, 335] on button "VALIDAR EL FICHERO" at bounding box center [822, 333] width 156 height 37
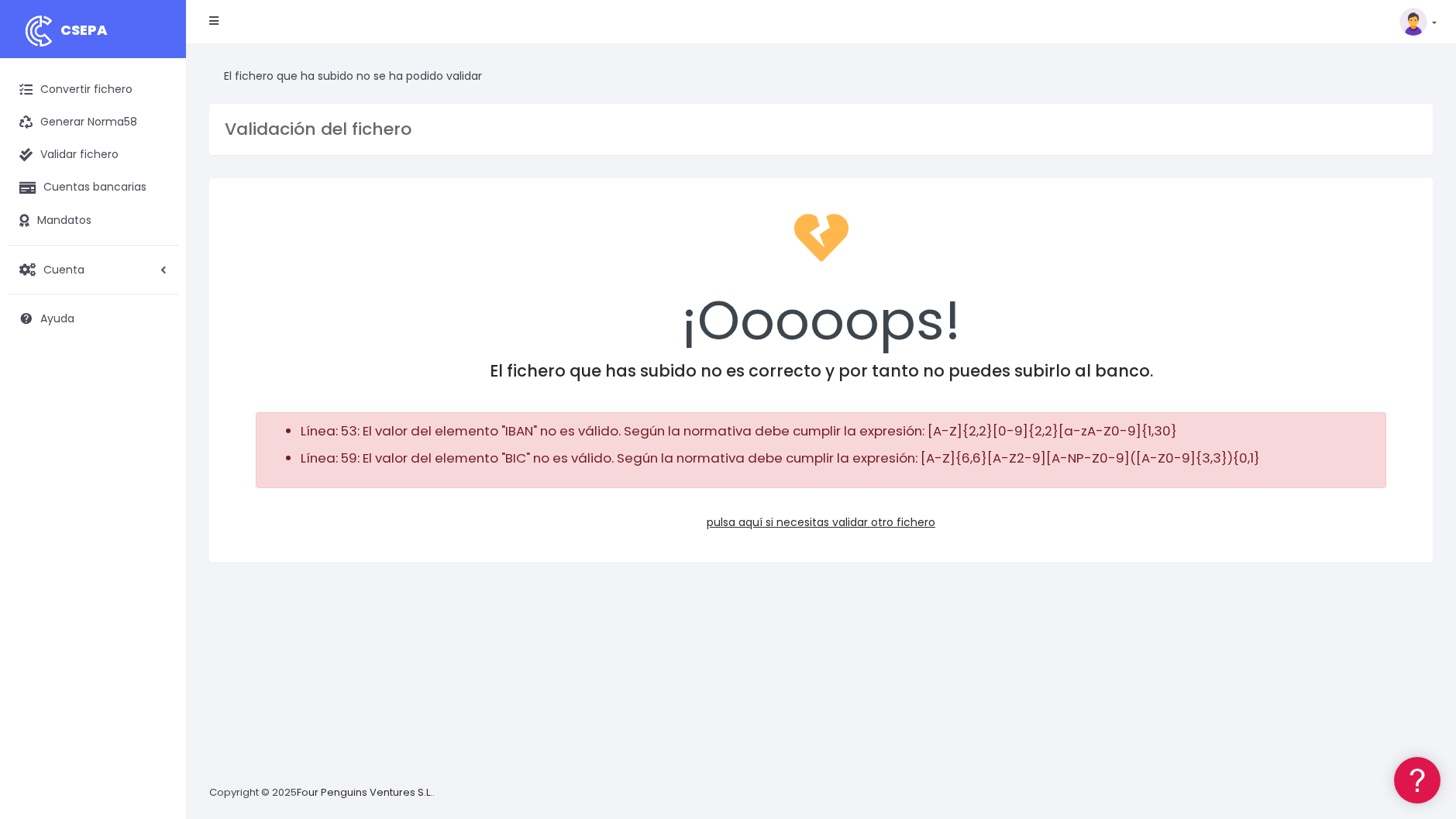
click at [938, 385] on div "¡Ooooops! El fichero que has subido no es correcto y por tanto no puedes subirl…" at bounding box center [821, 370] width 1224 height 383
drag, startPoint x: 386, startPoint y: 435, endPoint x: 559, endPoint y: 439, distance: 173.0
click at [559, 439] on li "Línea: 53: El valor del elemento "IBAN" no es válido. Según la normativa debe c…" at bounding box center [837, 431] width 1072 height 20
click at [61, 267] on span "Cuenta" at bounding box center [64, 268] width 41 height 15
click at [52, 92] on link "Convertir fichero" at bounding box center [93, 90] width 170 height 33
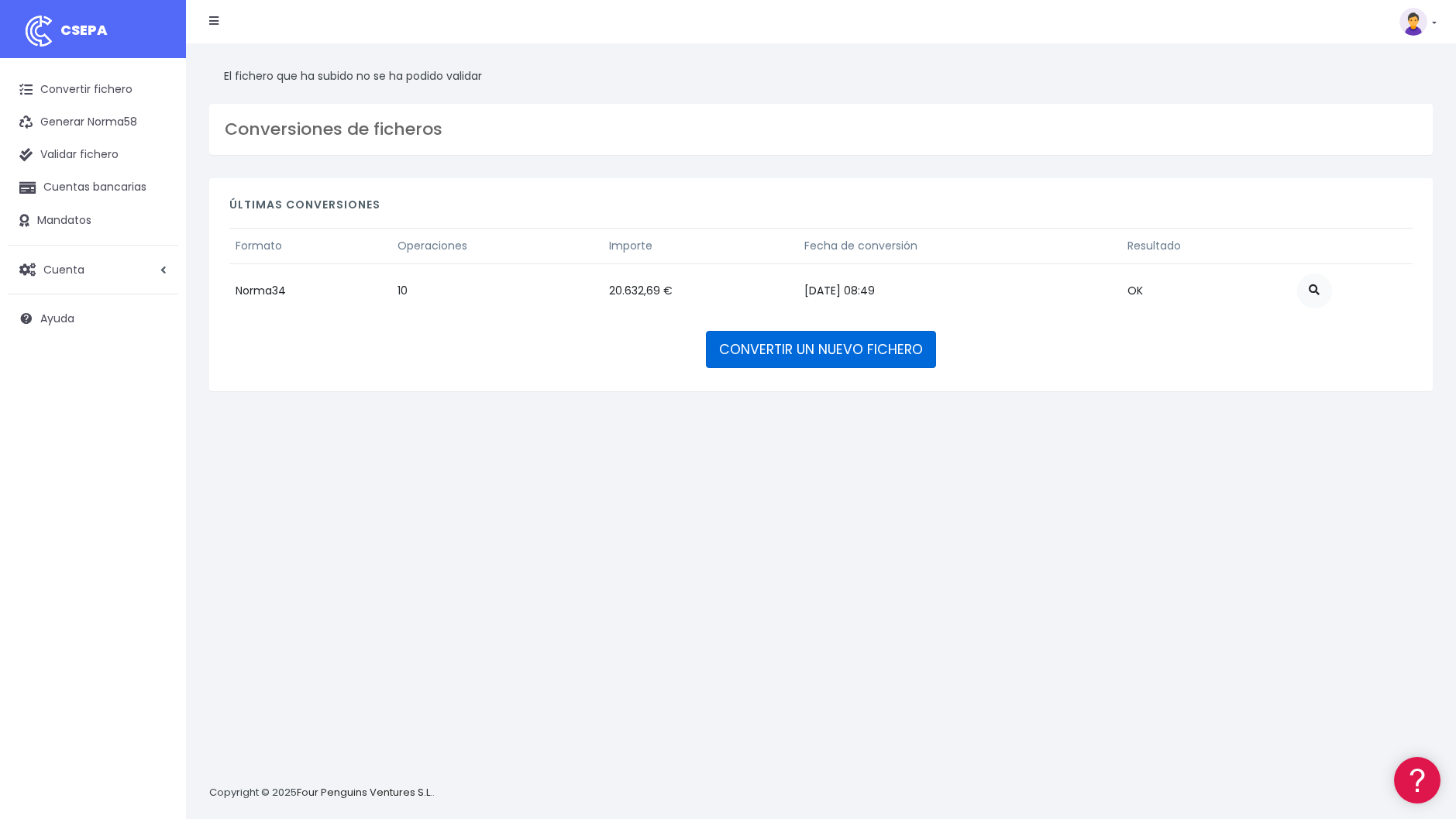
click at [792, 346] on link "CONVERTIR UN NUEVO FICHERO" at bounding box center [821, 350] width 230 height 37
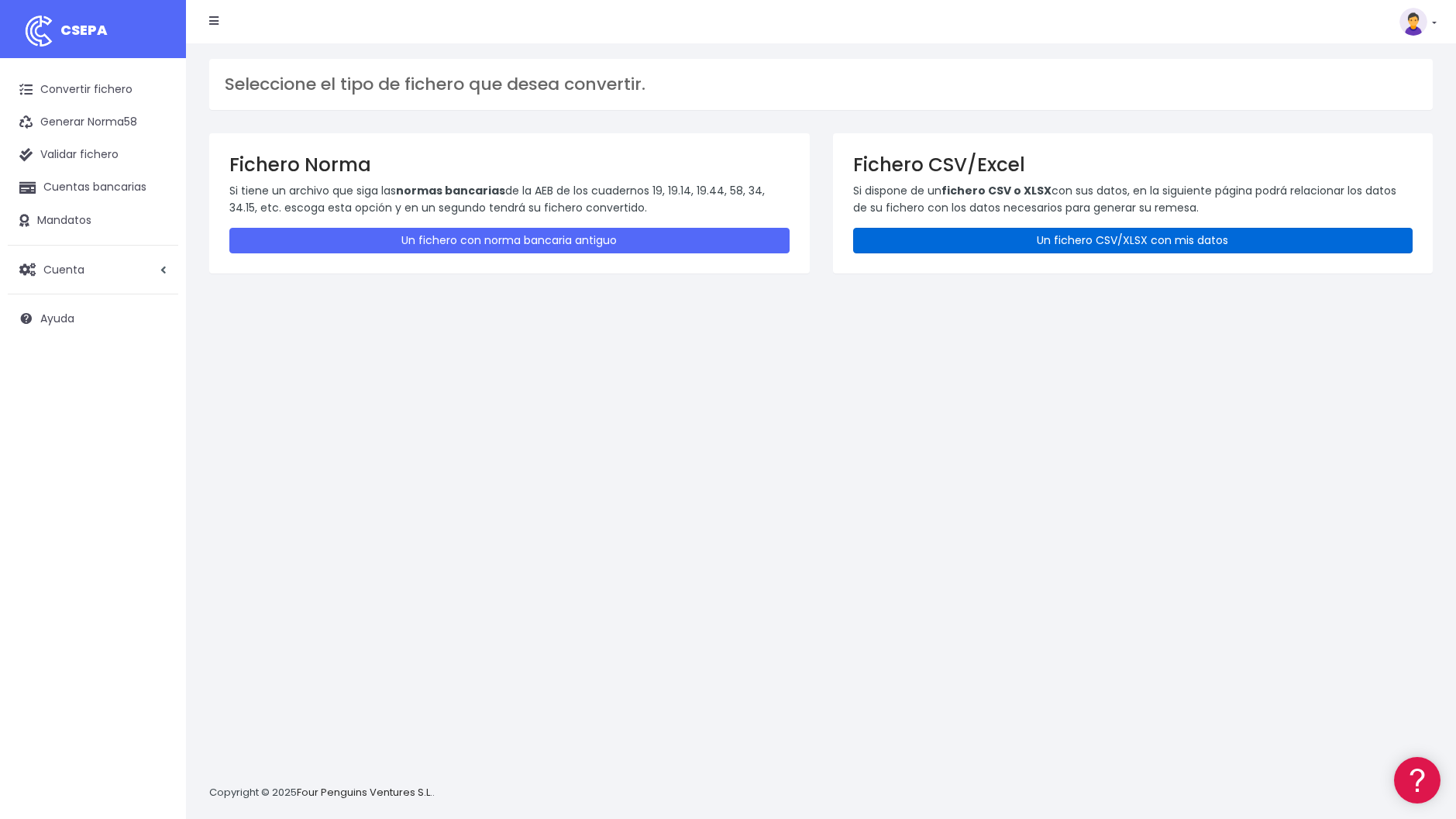
click at [950, 230] on link "Un fichero CSV/XLSX con mis datos" at bounding box center [1134, 240] width 561 height 26
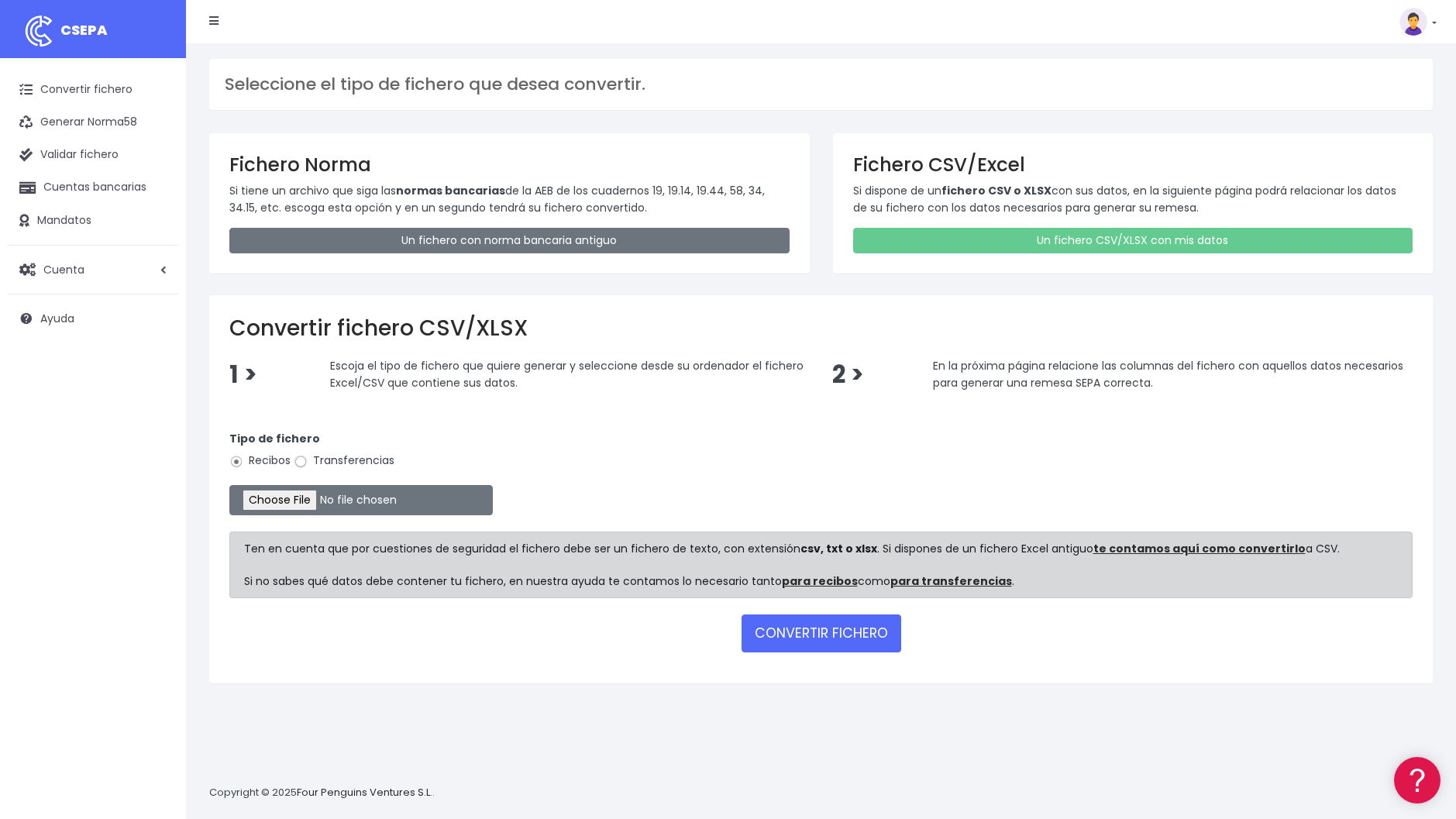
click at [300, 458] on input "Transferencias" at bounding box center [301, 462] width 14 height 14
radio input "true"
click at [299, 500] on input "file" at bounding box center [361, 500] width 264 height 30
click at [255, 503] on input "file" at bounding box center [361, 500] width 264 height 30
type input "C:\fakepath\VE .csv"
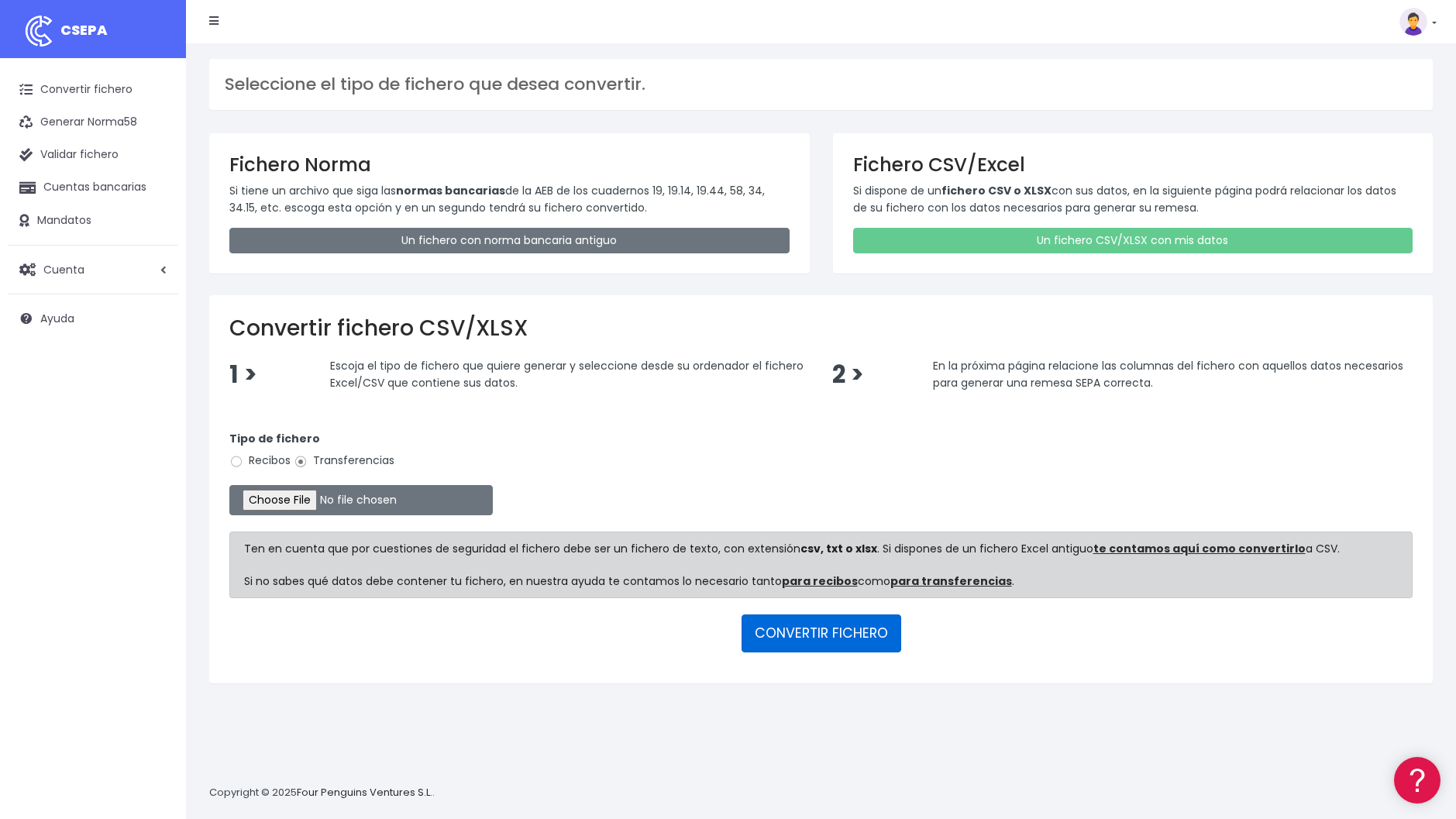
click at [783, 625] on button "CONVERTIR FICHERO" at bounding box center [822, 634] width 160 height 37
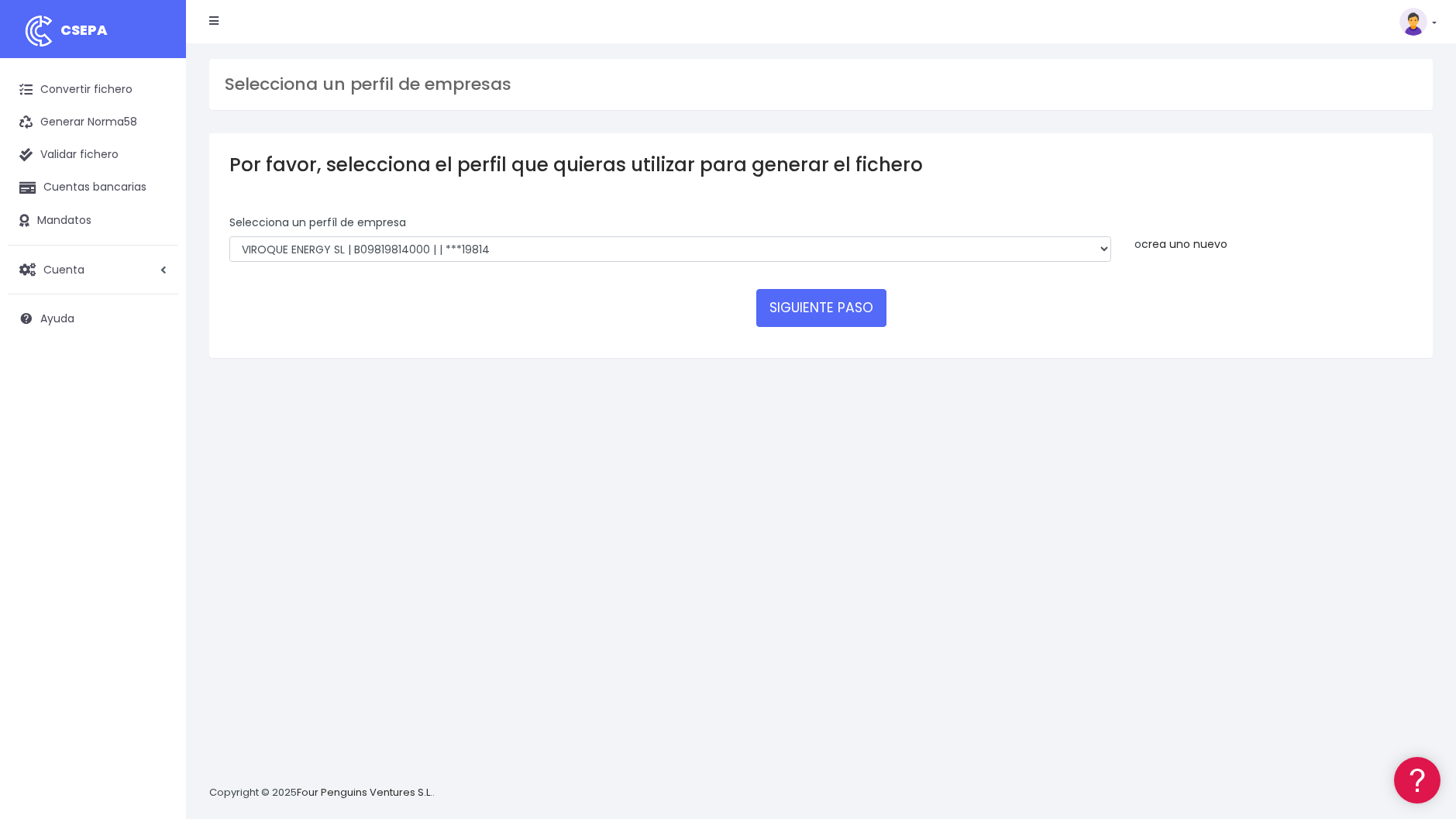
click at [1200, 243] on link "crea uno nuevo" at bounding box center [1184, 243] width 86 height 15
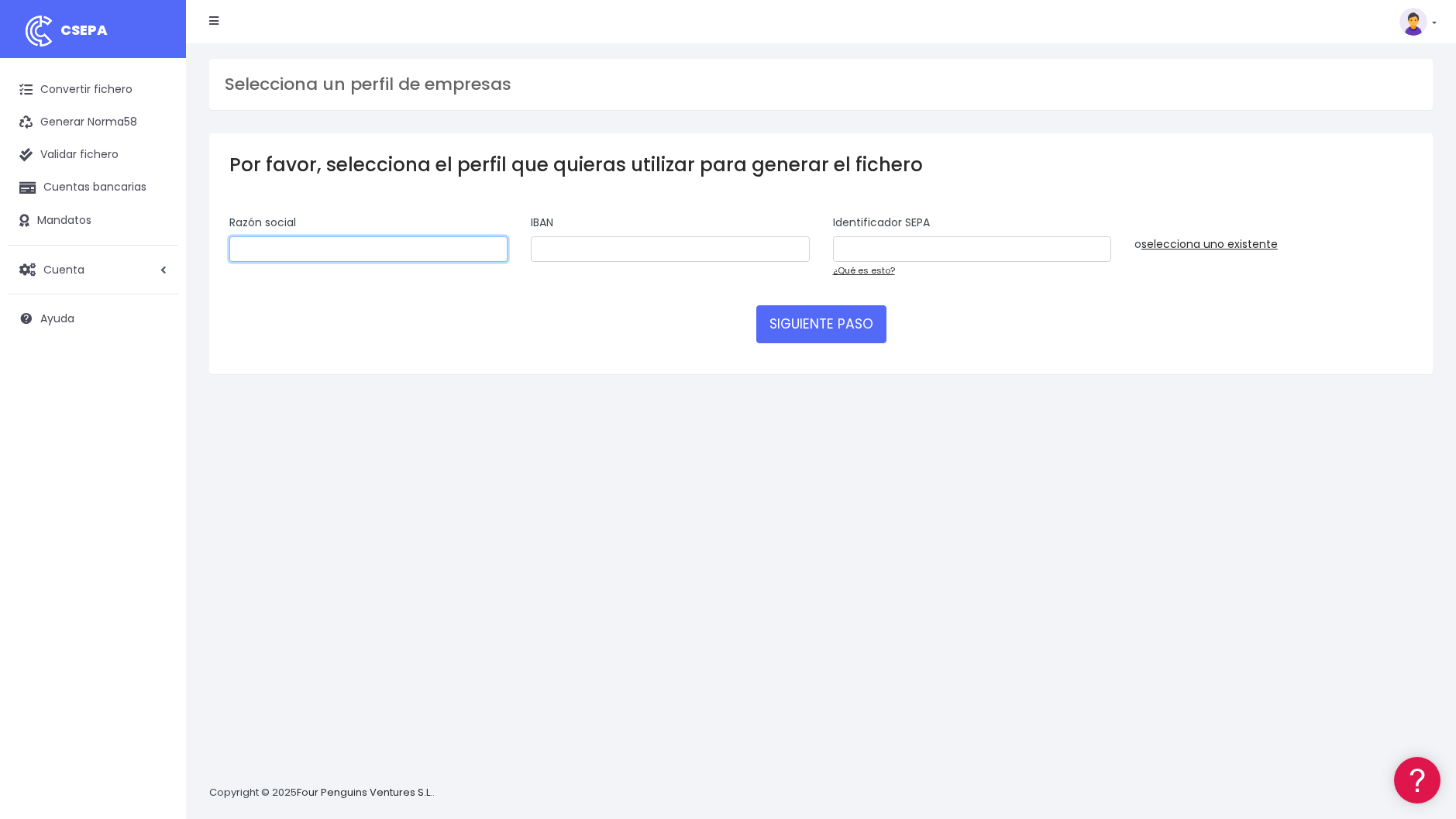
click at [264, 254] on input "text" at bounding box center [369, 249] width 279 height 27
type input "VIROQUE ENERGY SL"
type input "B09819814"
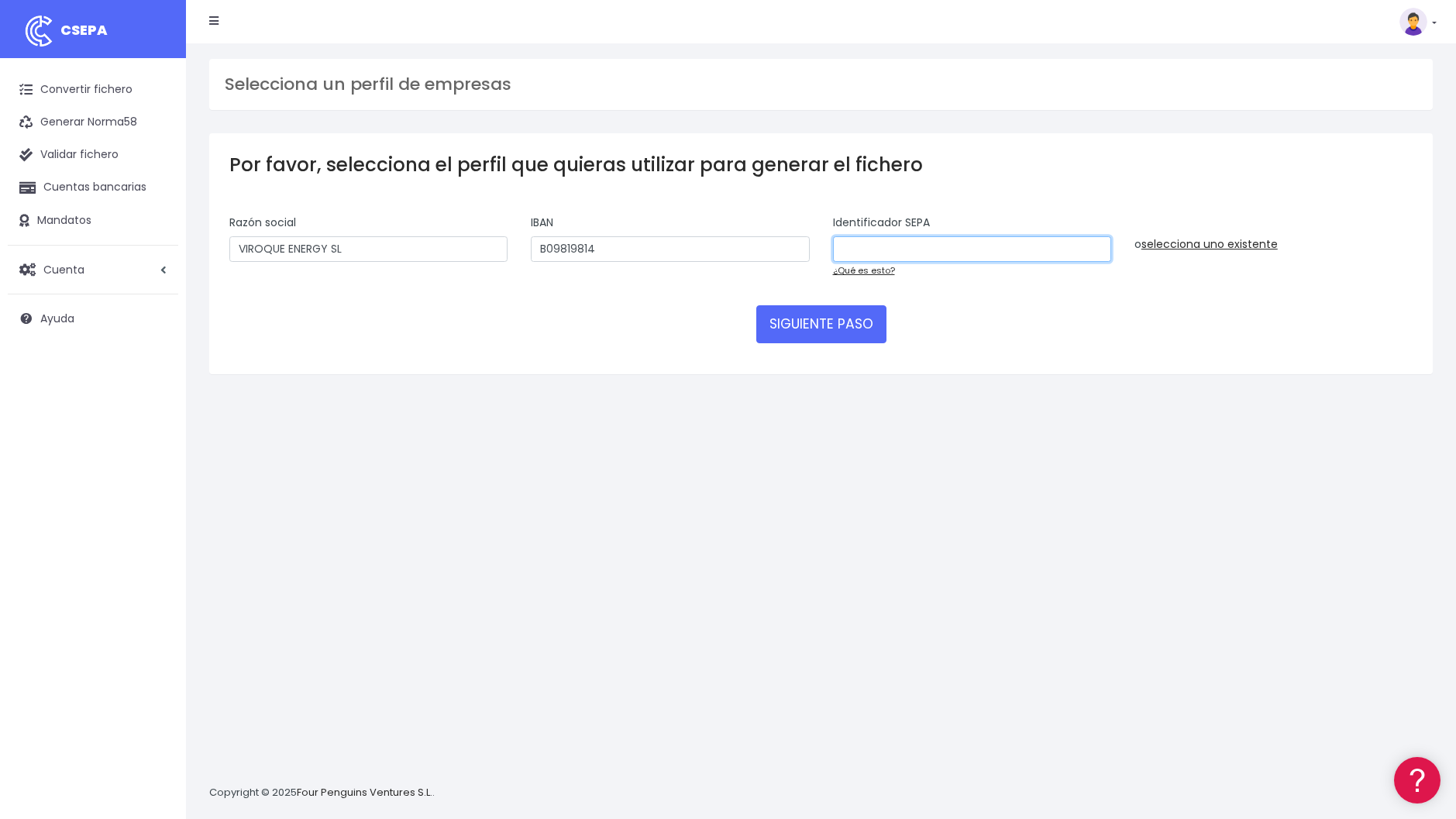
type input "B09819814000"
drag, startPoint x: 649, startPoint y: 252, endPoint x: 523, endPoint y: 243, distance: 126.3
click at [523, 243] on div "IBAN B09819814" at bounding box center [670, 252] width 302 height 75
click at [619, 252] on input "text" at bounding box center [670, 249] width 279 height 27
click at [616, 248] on input "text" at bounding box center [670, 249] width 279 height 27
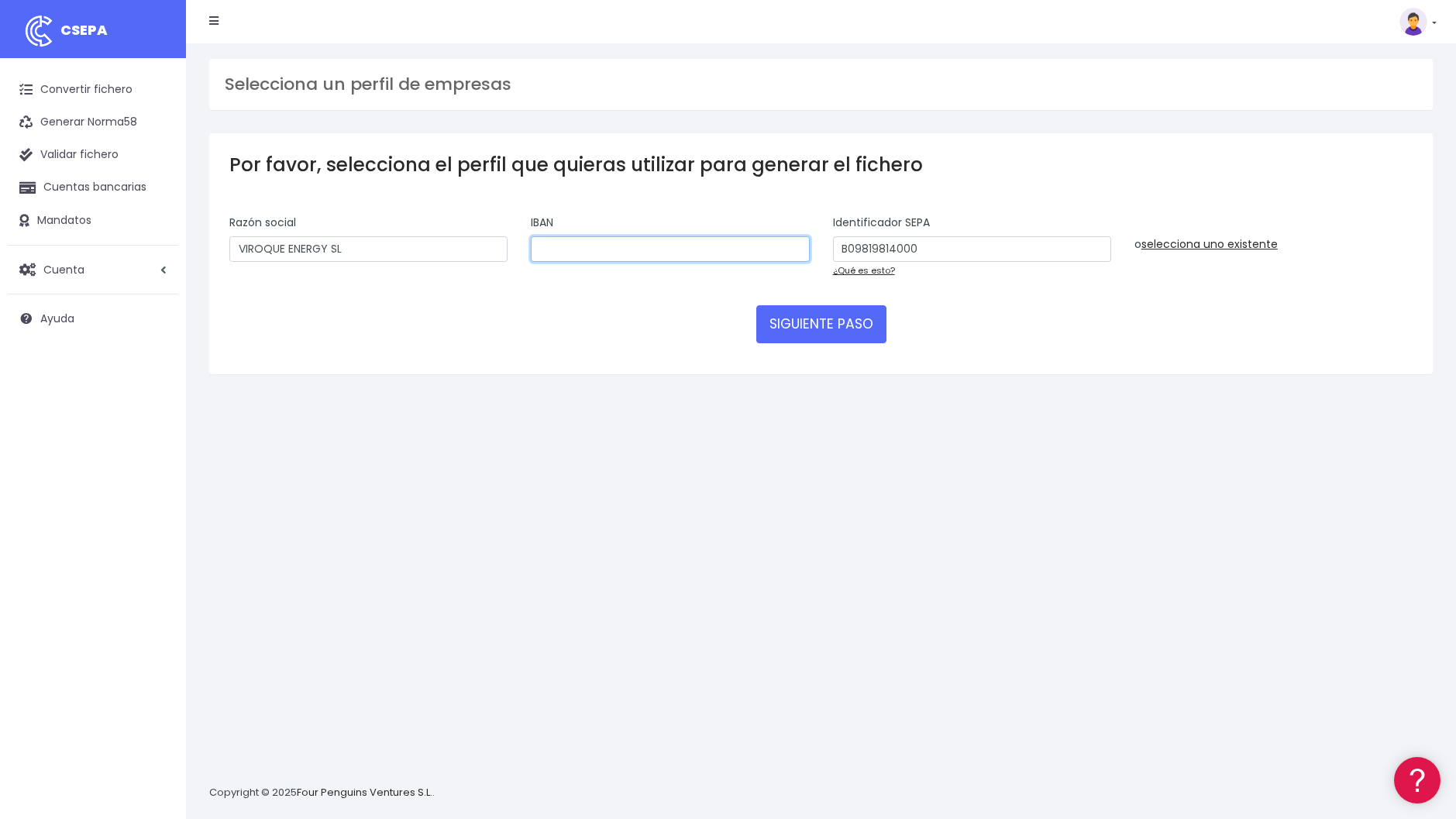
paste input "ES19 3058 0967 2427 2002 5259"
type input "ES19 3058 0967 2427 2002 5259"
click at [862, 328] on button "SIGUIENTE PASO" at bounding box center [822, 324] width 130 height 37
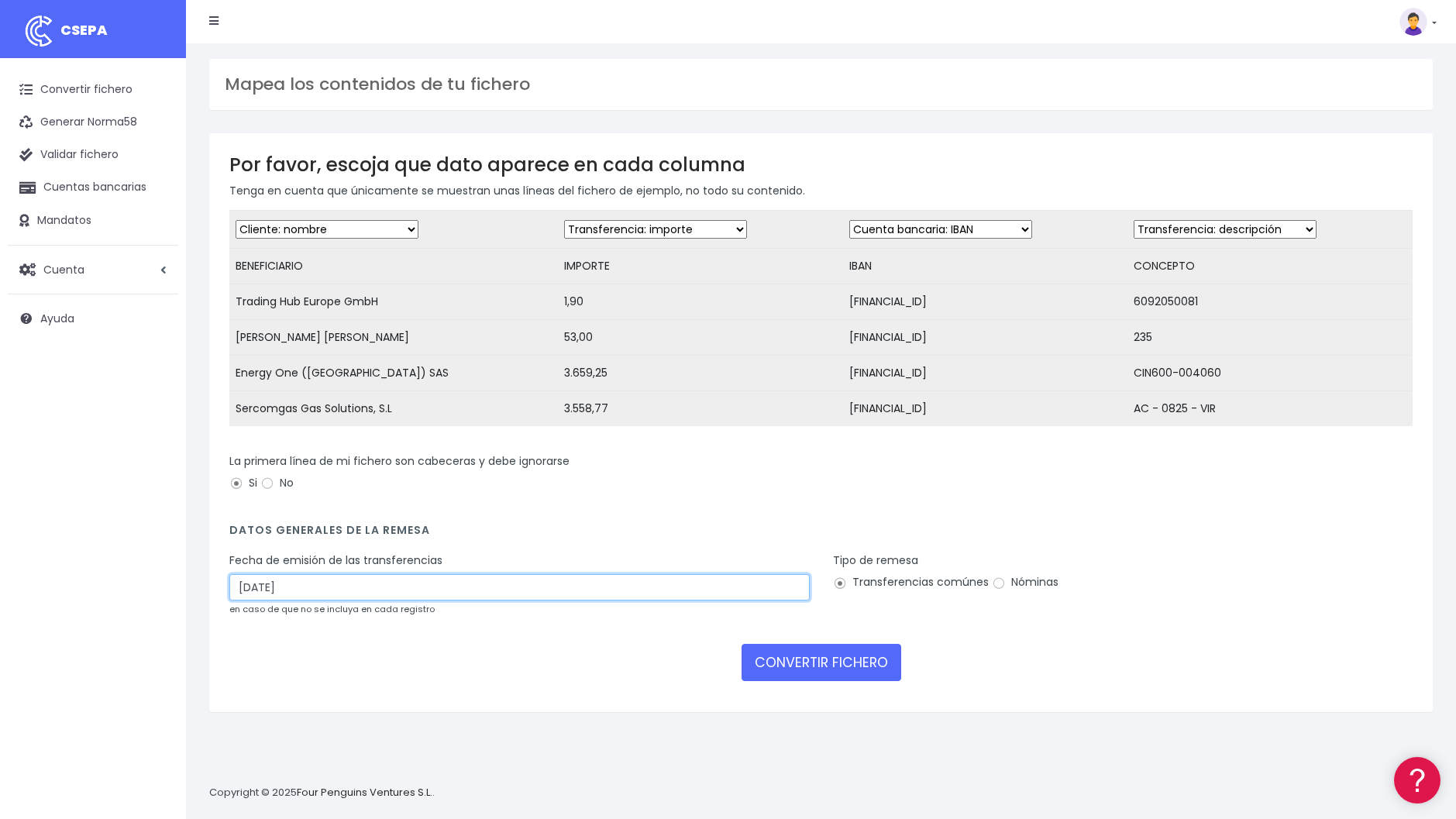
click at [720, 601] on input "[DATE]" at bounding box center [520, 587] width 580 height 27
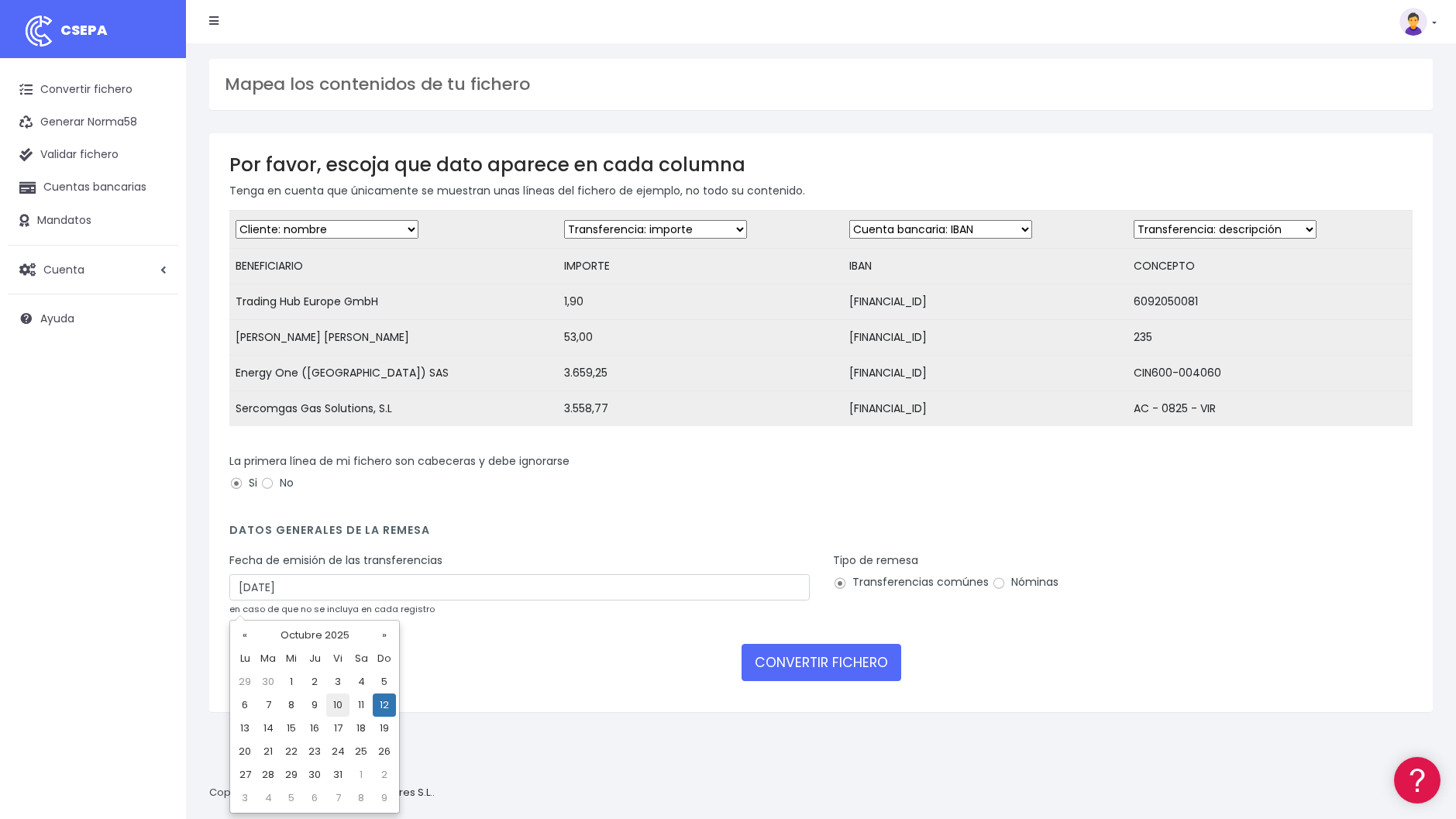
click at [335, 708] on td "10" at bounding box center [338, 705] width 23 height 23
type input "10/10/2025"
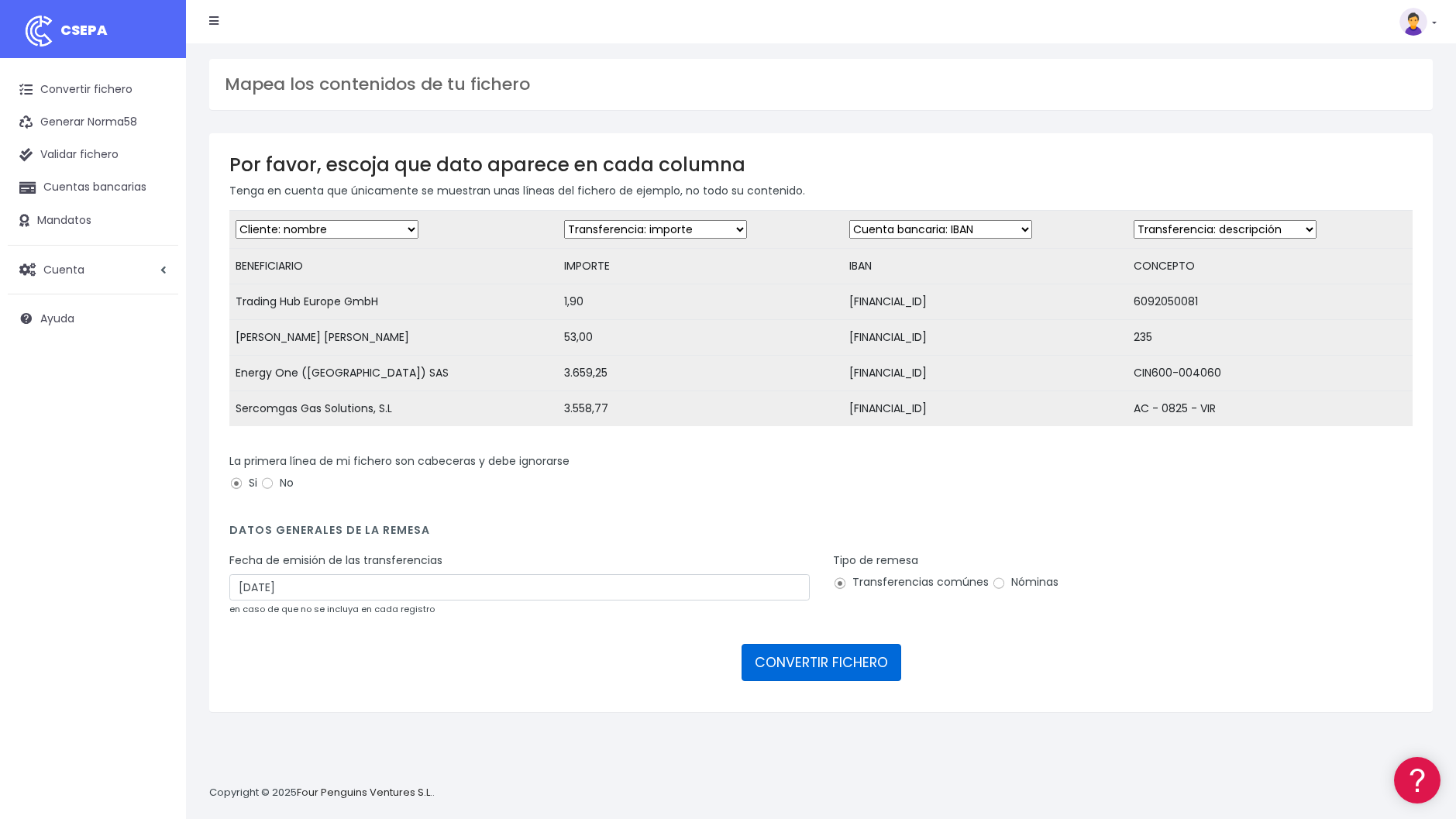
click at [788, 681] on button "CONVERTIR FICHERO" at bounding box center [822, 663] width 160 height 37
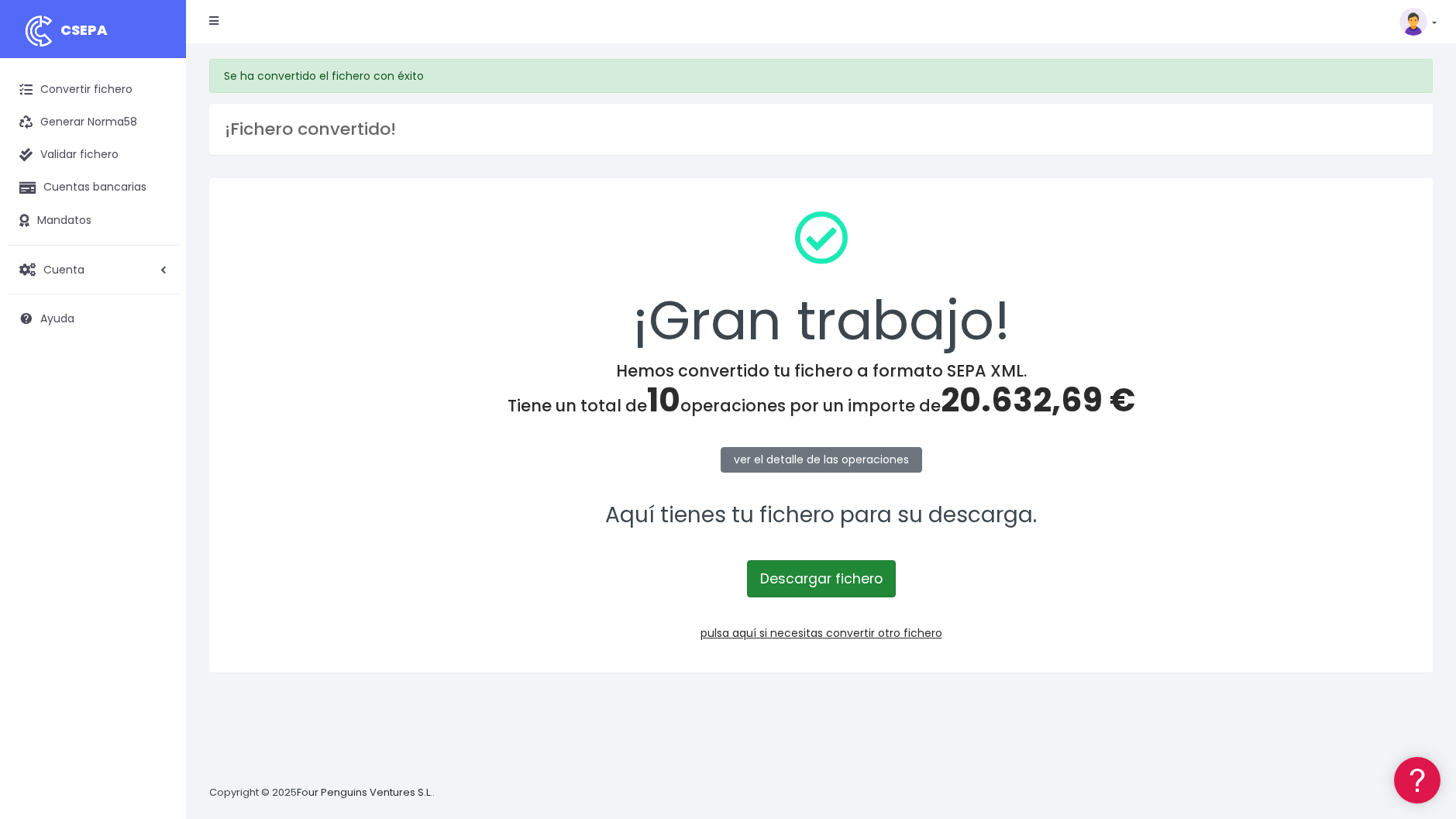
click at [824, 582] on link "Descargar fichero" at bounding box center [822, 579] width 149 height 37
